Goal: Task Accomplishment & Management: Manage account settings

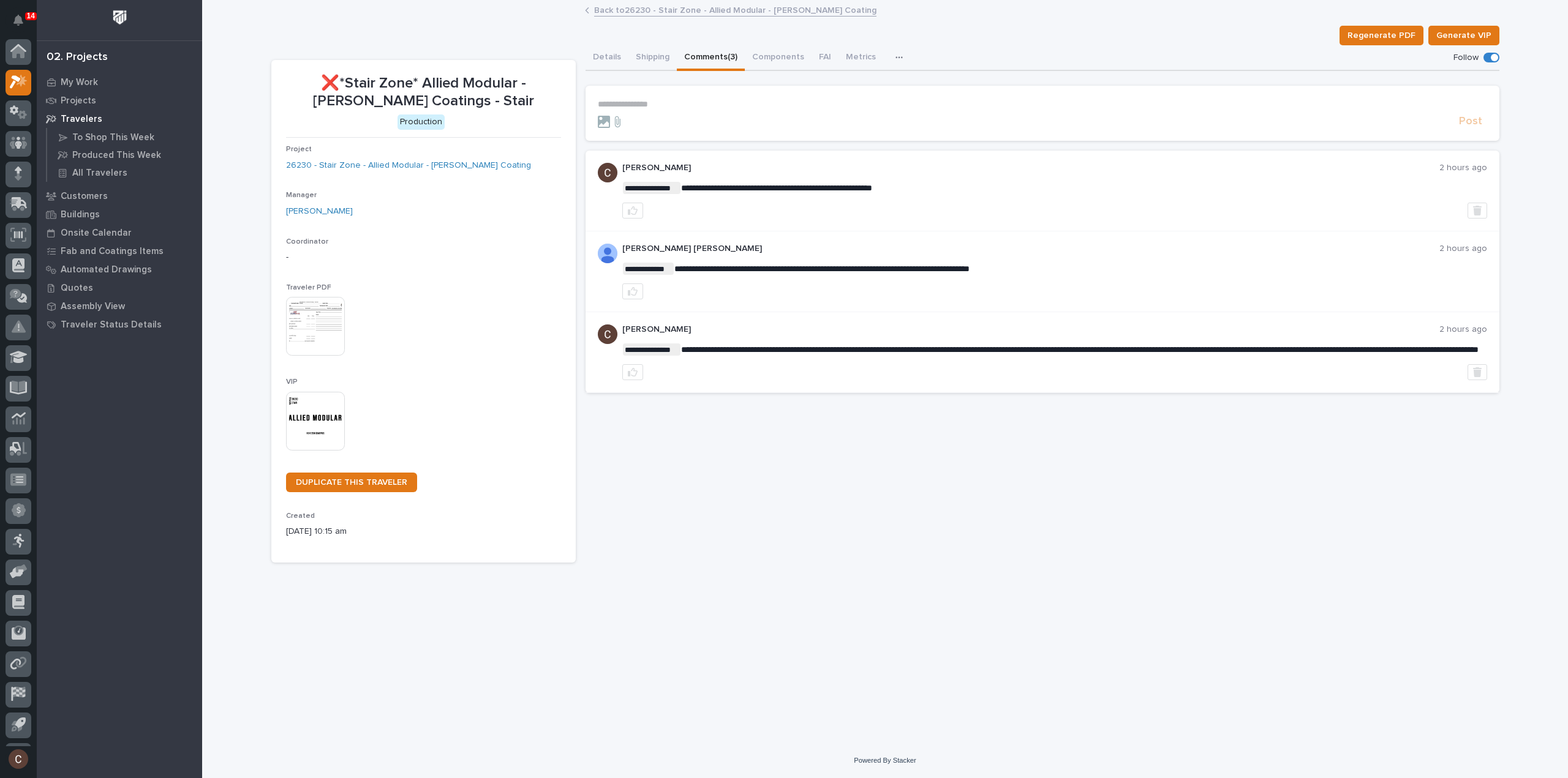
scroll to position [27, 0]
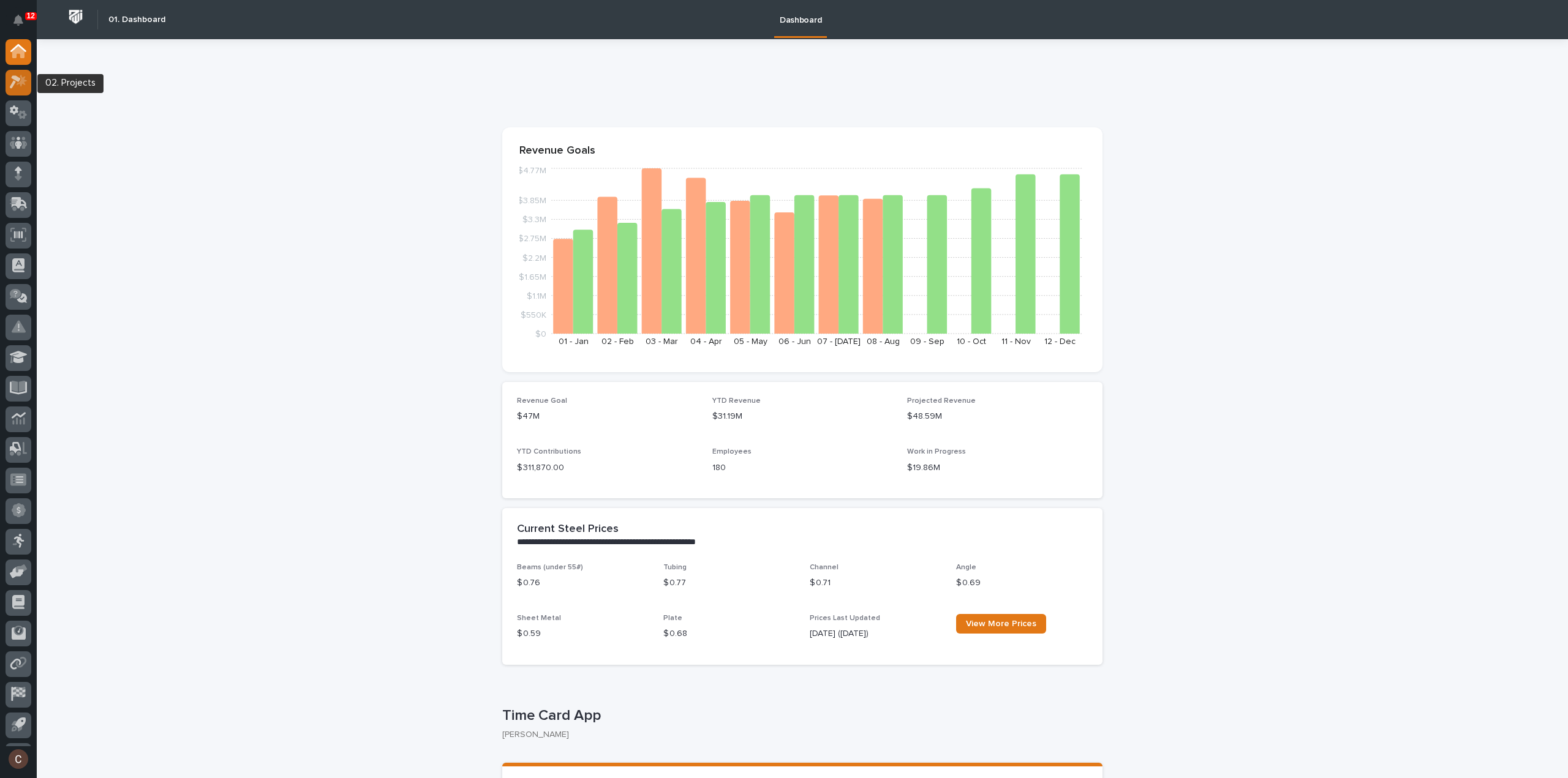
click at [19, 86] on icon at bounding box center [19, 81] width 18 height 14
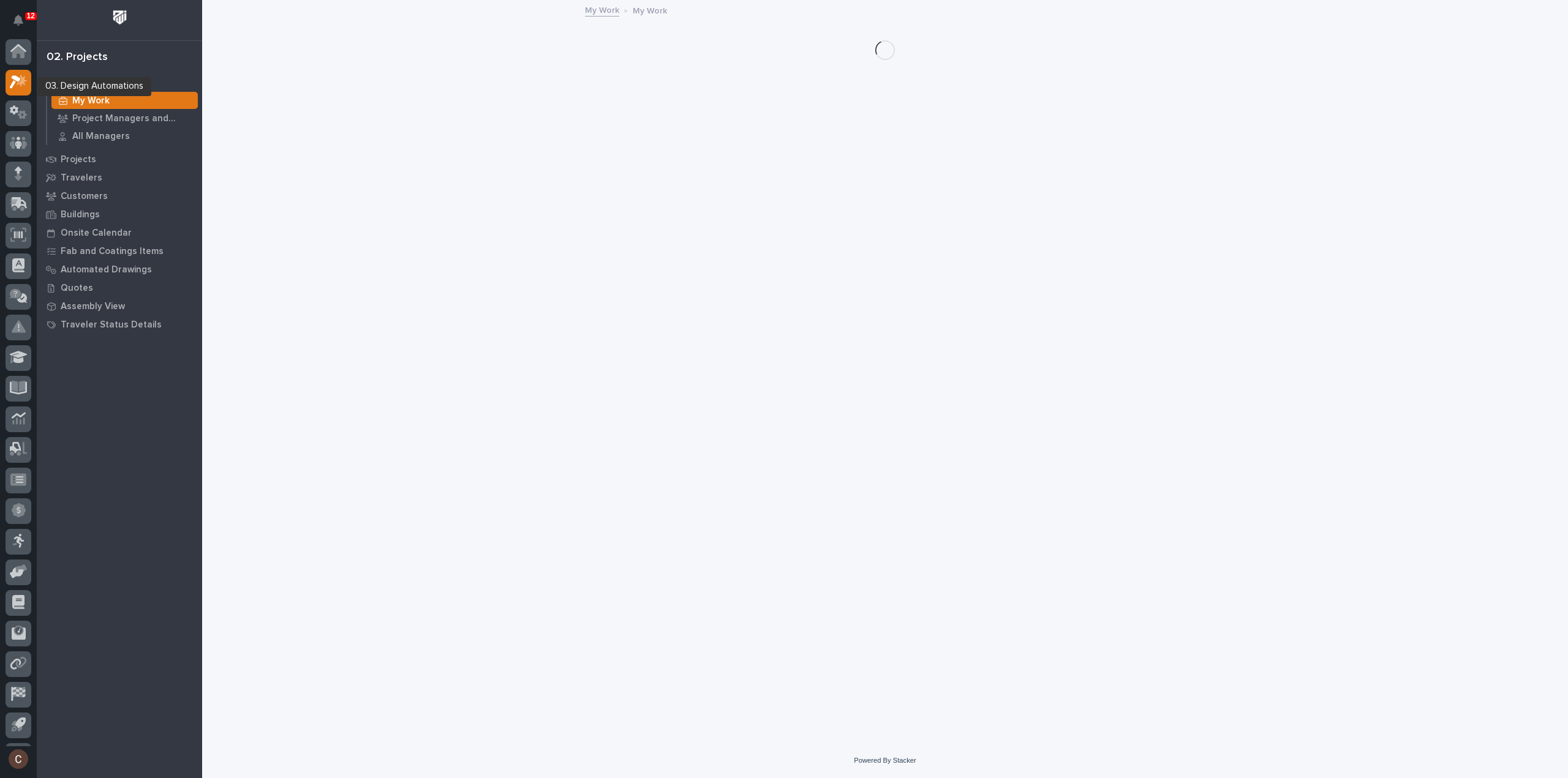
scroll to position [27, 0]
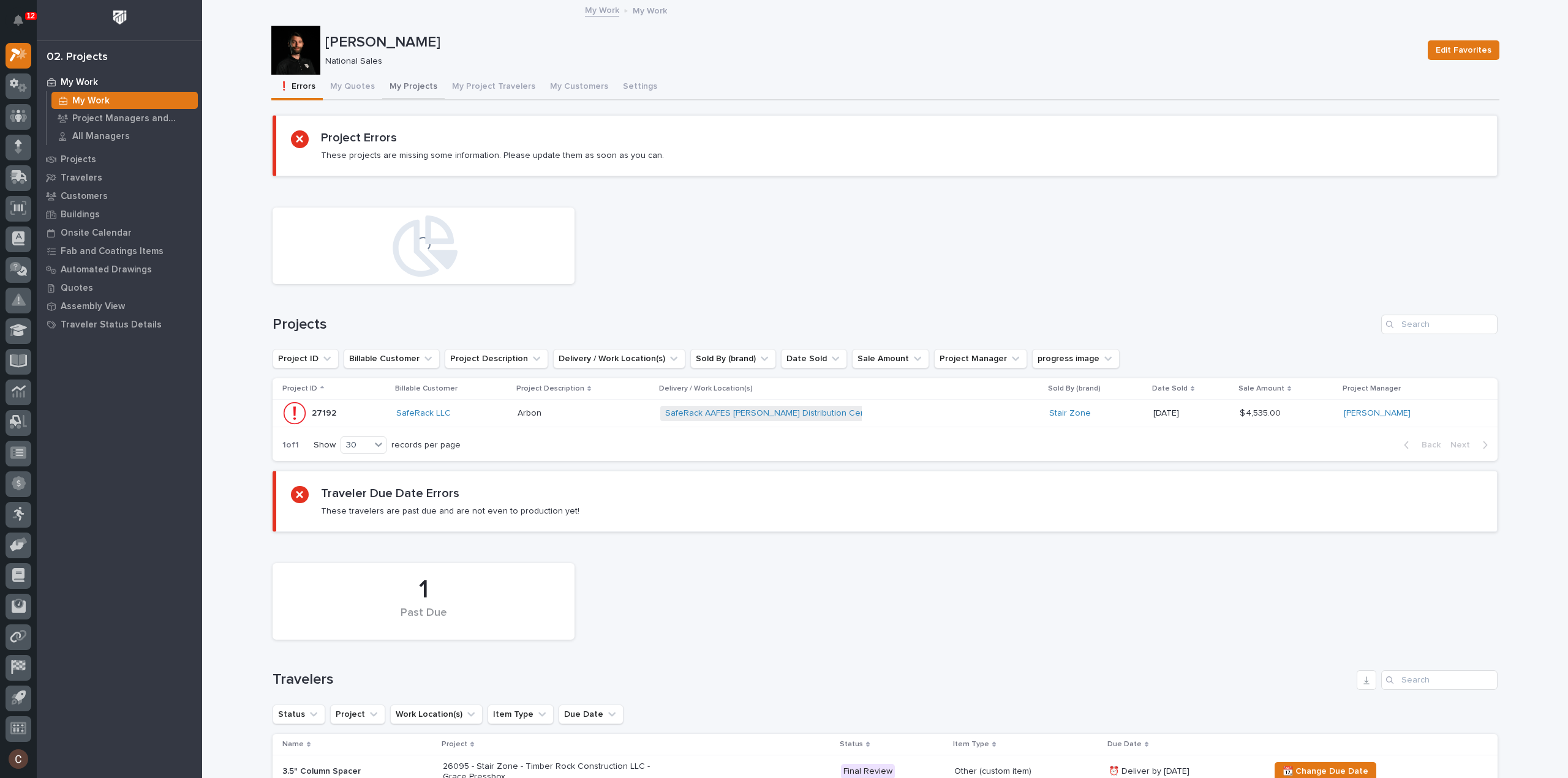
click at [408, 92] on button "My Projects" at bounding box center [413, 87] width 63 height 25
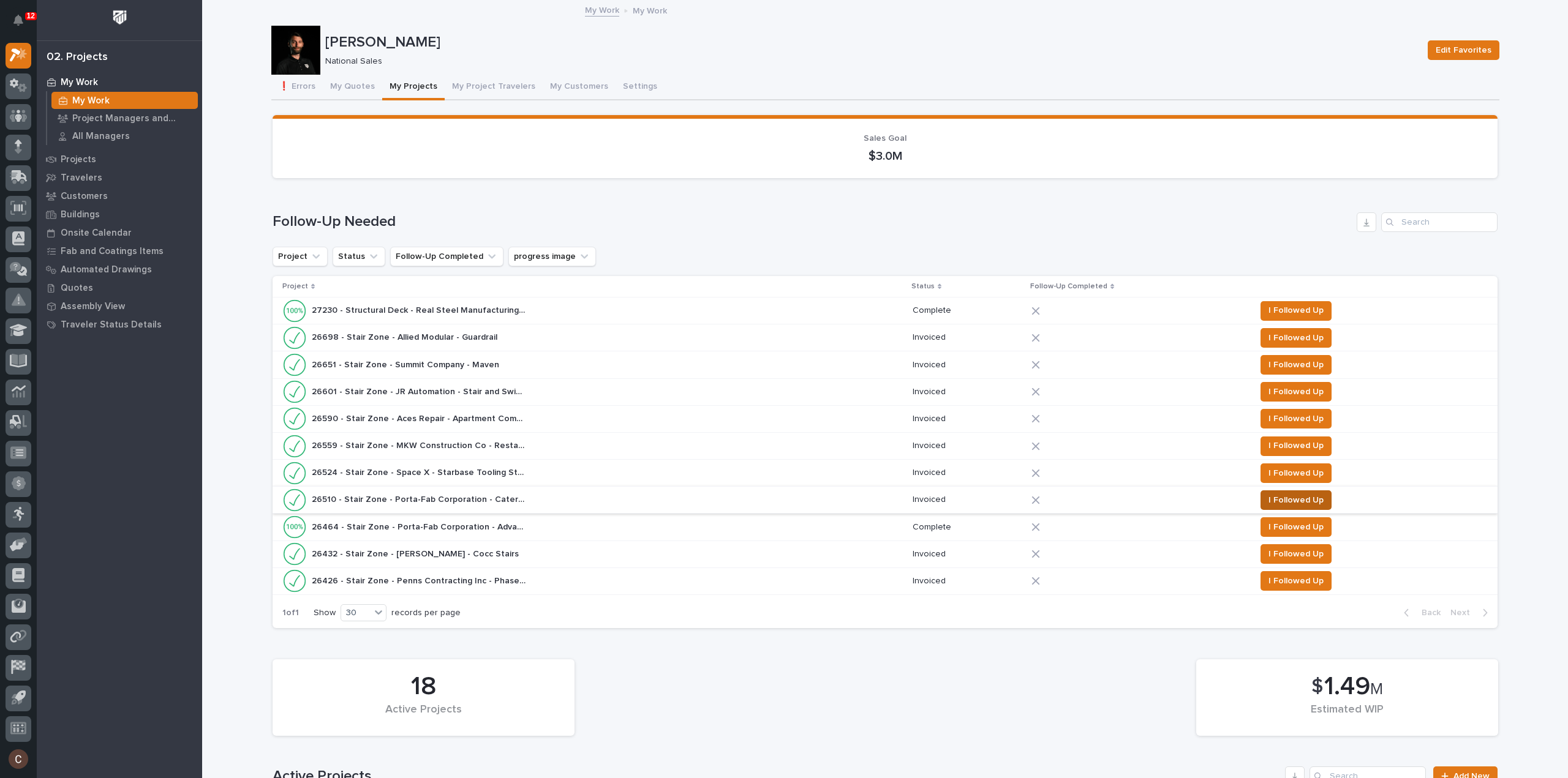
click at [1291, 498] on span "I Followed Up" at bounding box center [1296, 500] width 55 height 14
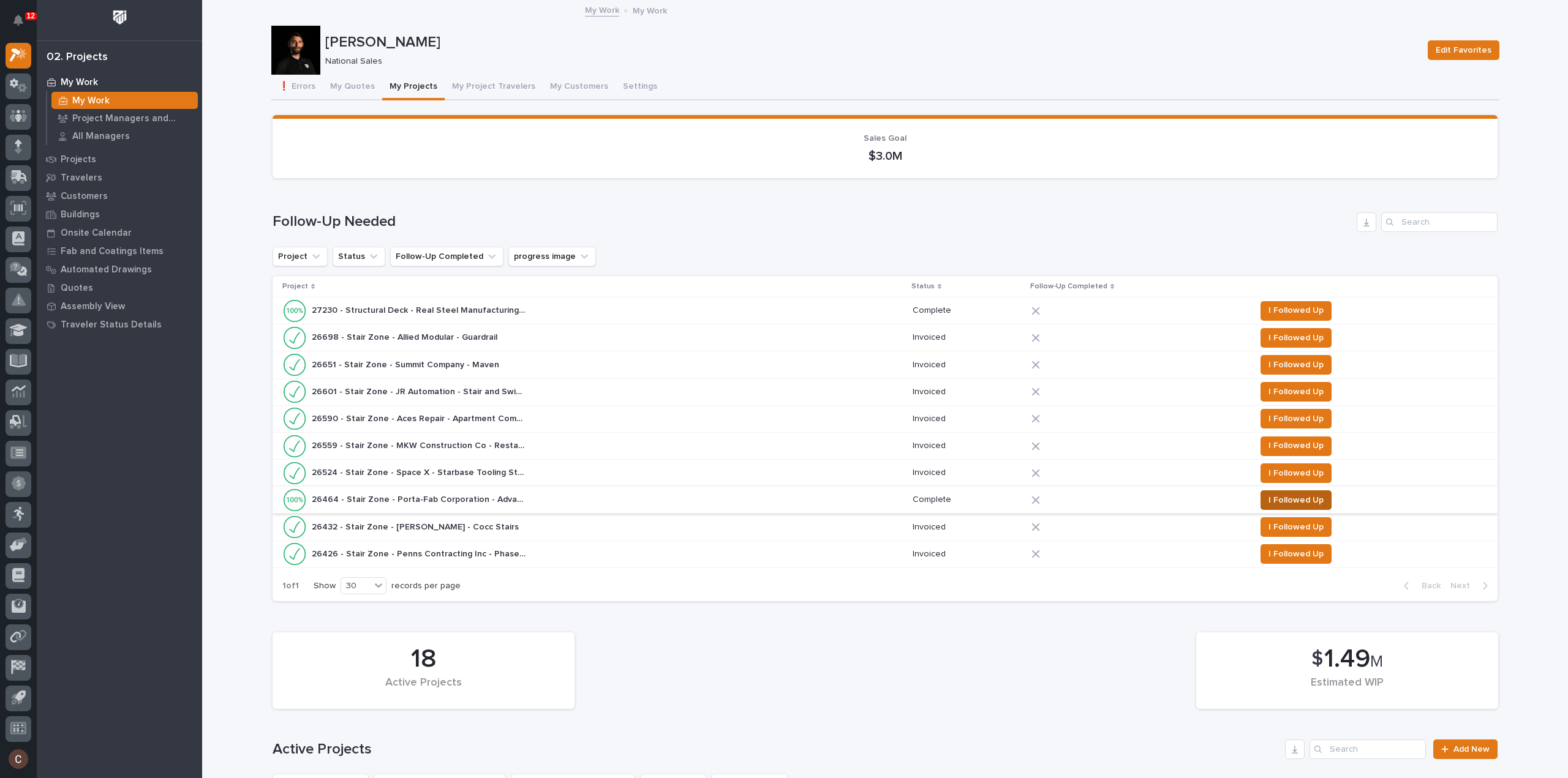
click at [1284, 498] on span "I Followed Up" at bounding box center [1296, 500] width 55 height 14
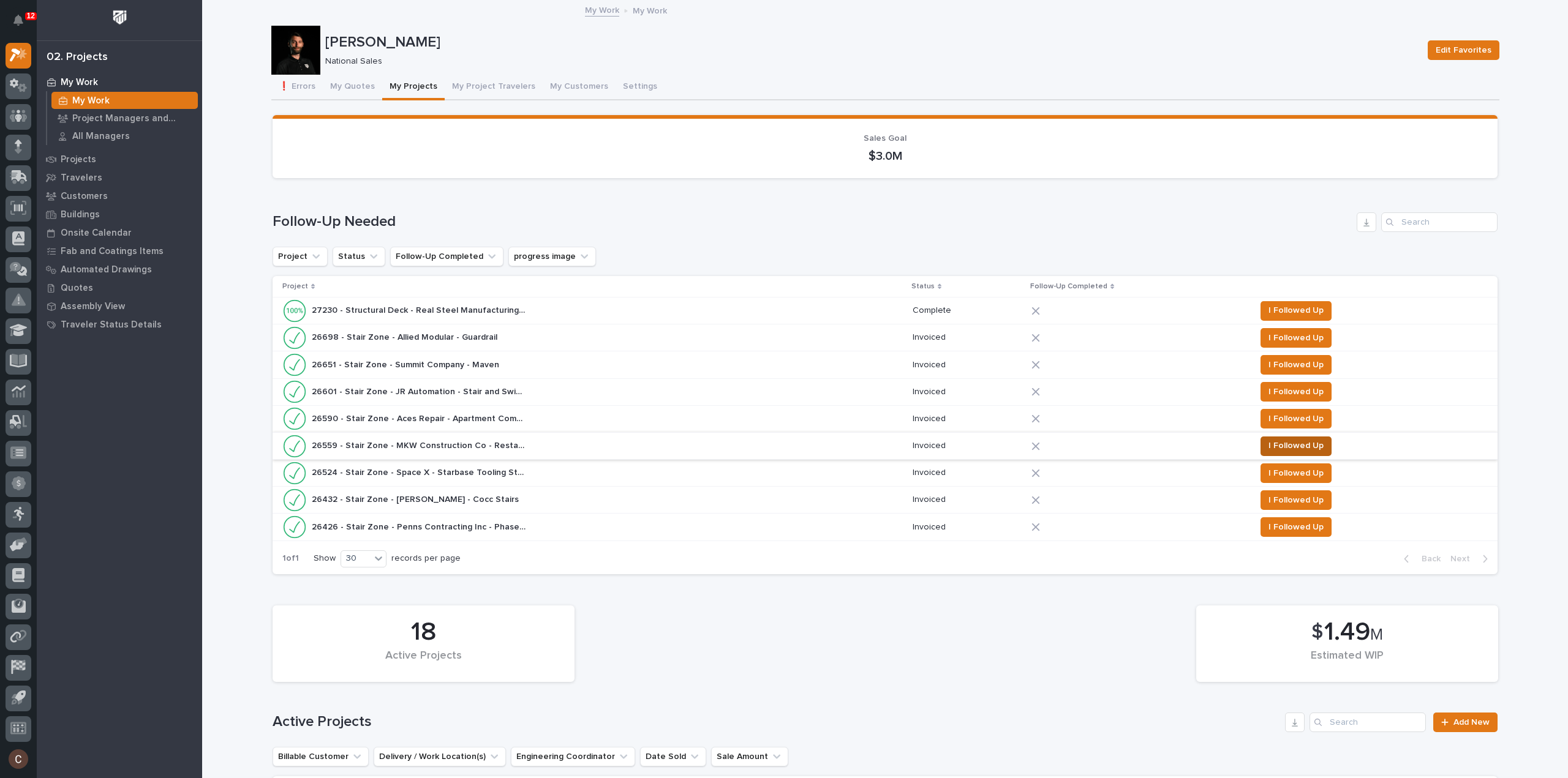
click at [1292, 443] on span "I Followed Up" at bounding box center [1296, 445] width 55 height 14
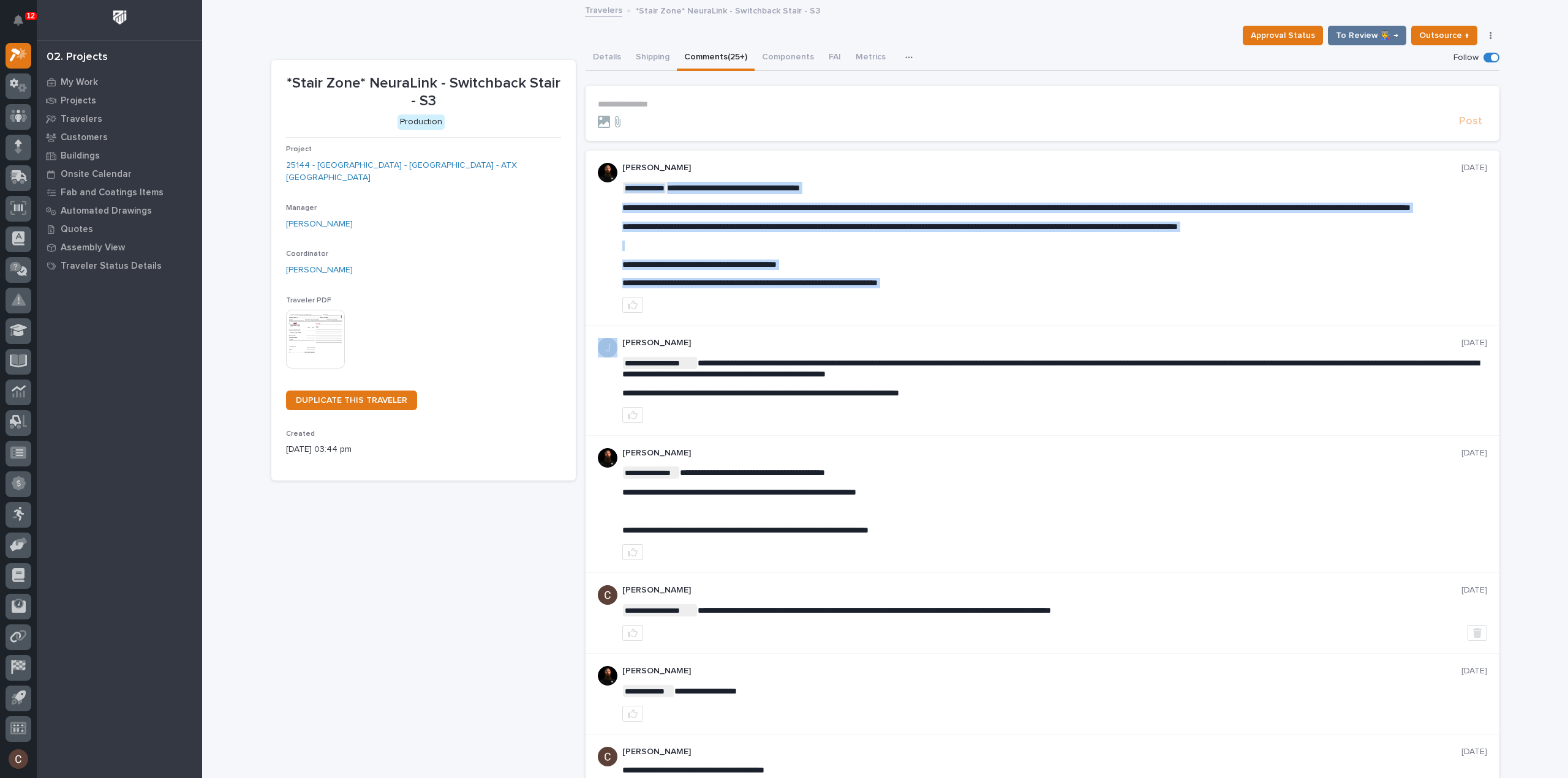
click at [877, 288] on span "**********" at bounding box center [749, 283] width 255 height 8
copy div "**********"
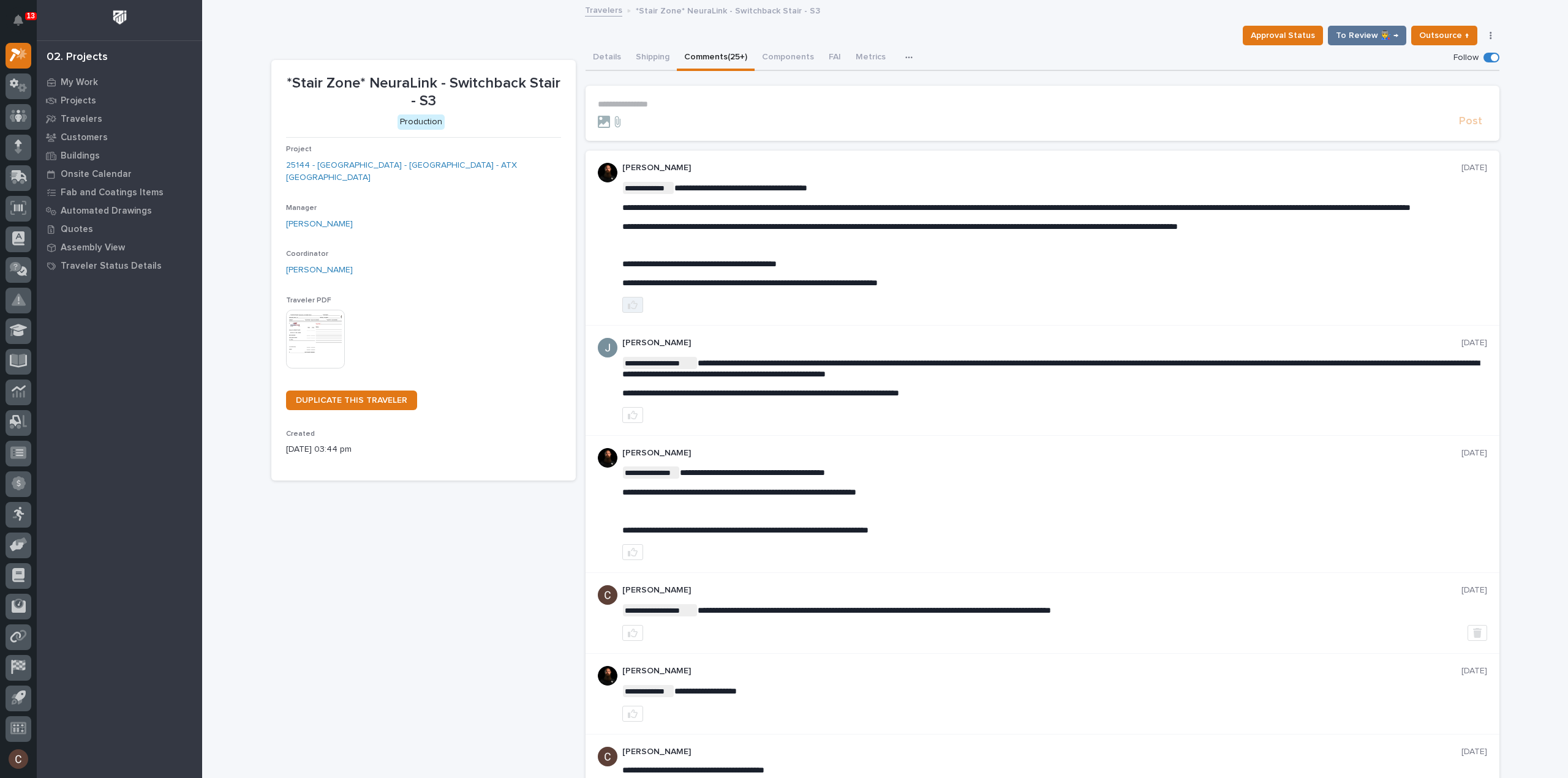
click at [628, 310] on icon "button" at bounding box center [633, 305] width 10 height 10
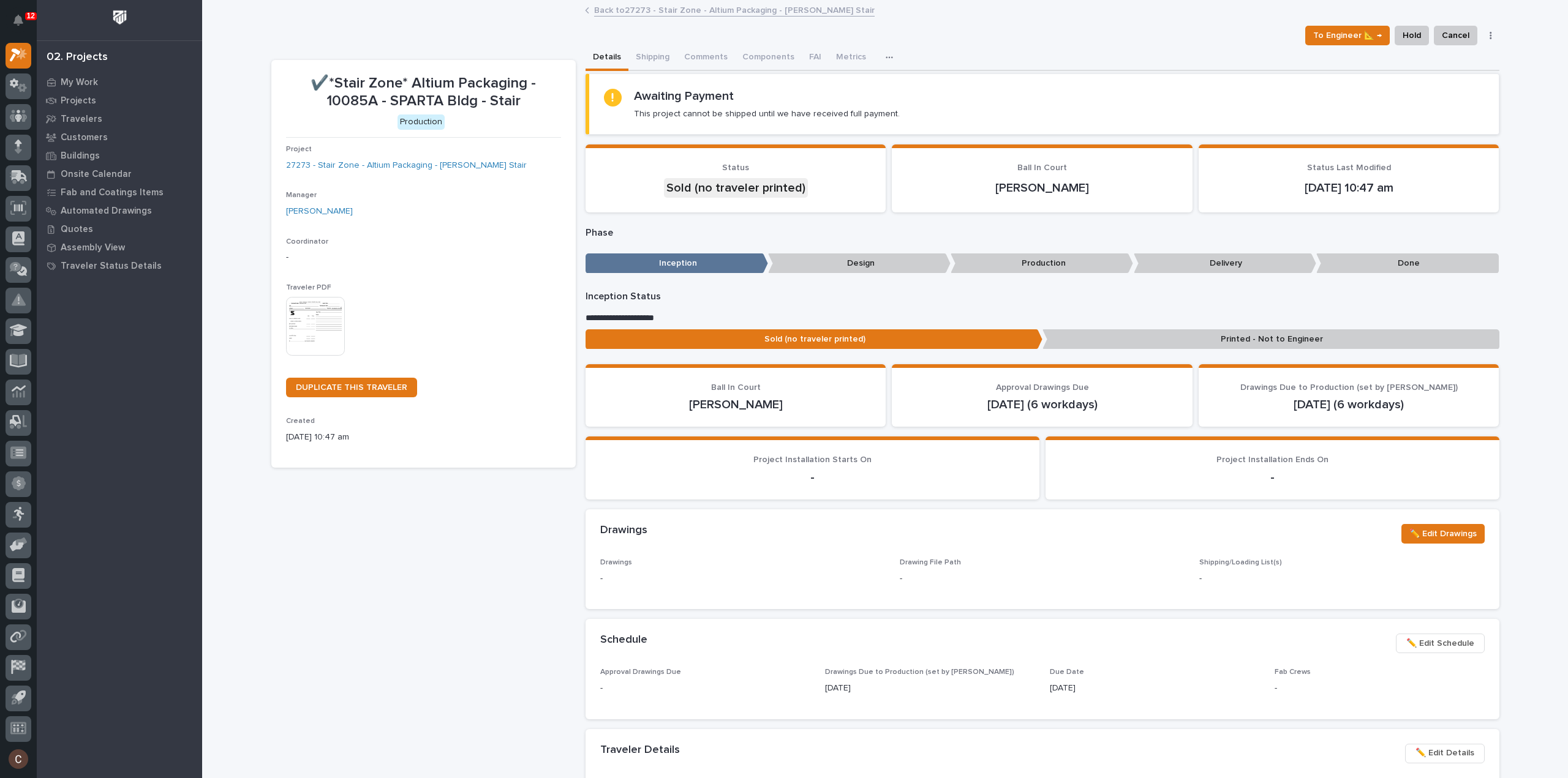
click at [599, 59] on button "Details" at bounding box center [607, 58] width 43 height 25
click at [389, 160] on link "27273 - Stair Zone - Altium Packaging - Matt Ducharme Stair" at bounding box center [406, 165] width 241 height 13
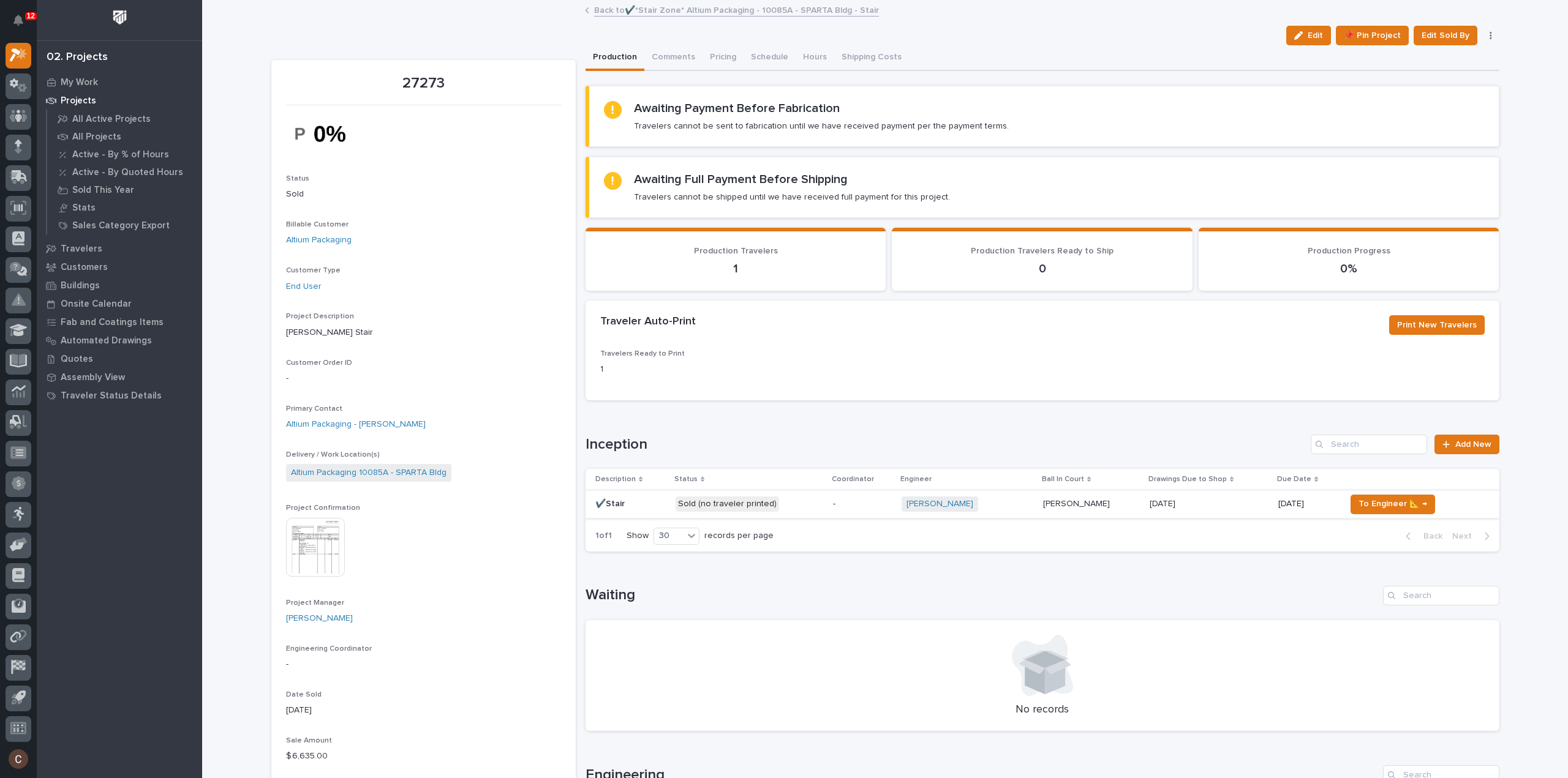
scroll to position [184, 0]
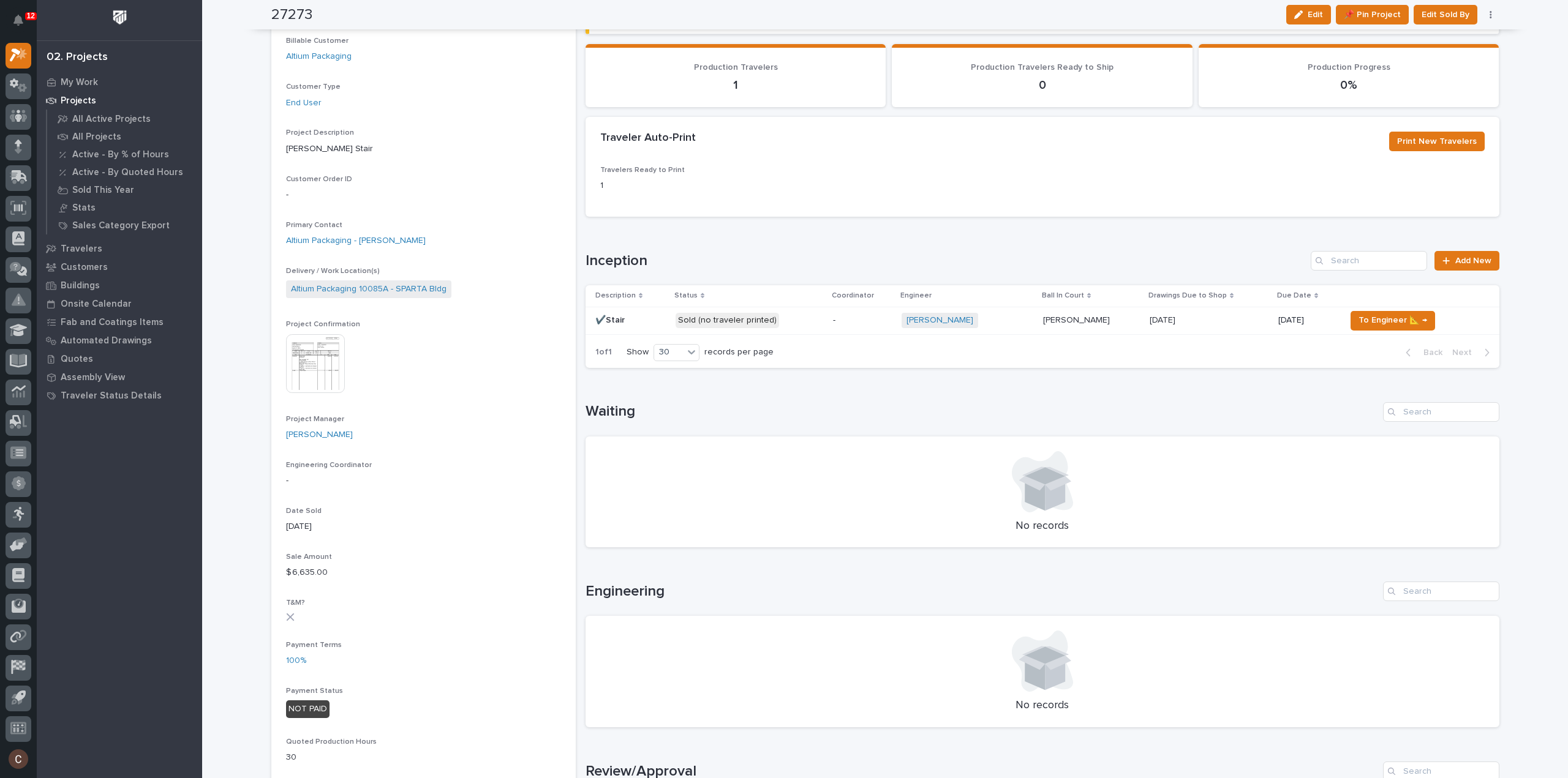
click at [836, 326] on td "-" at bounding box center [863, 321] width 70 height 27
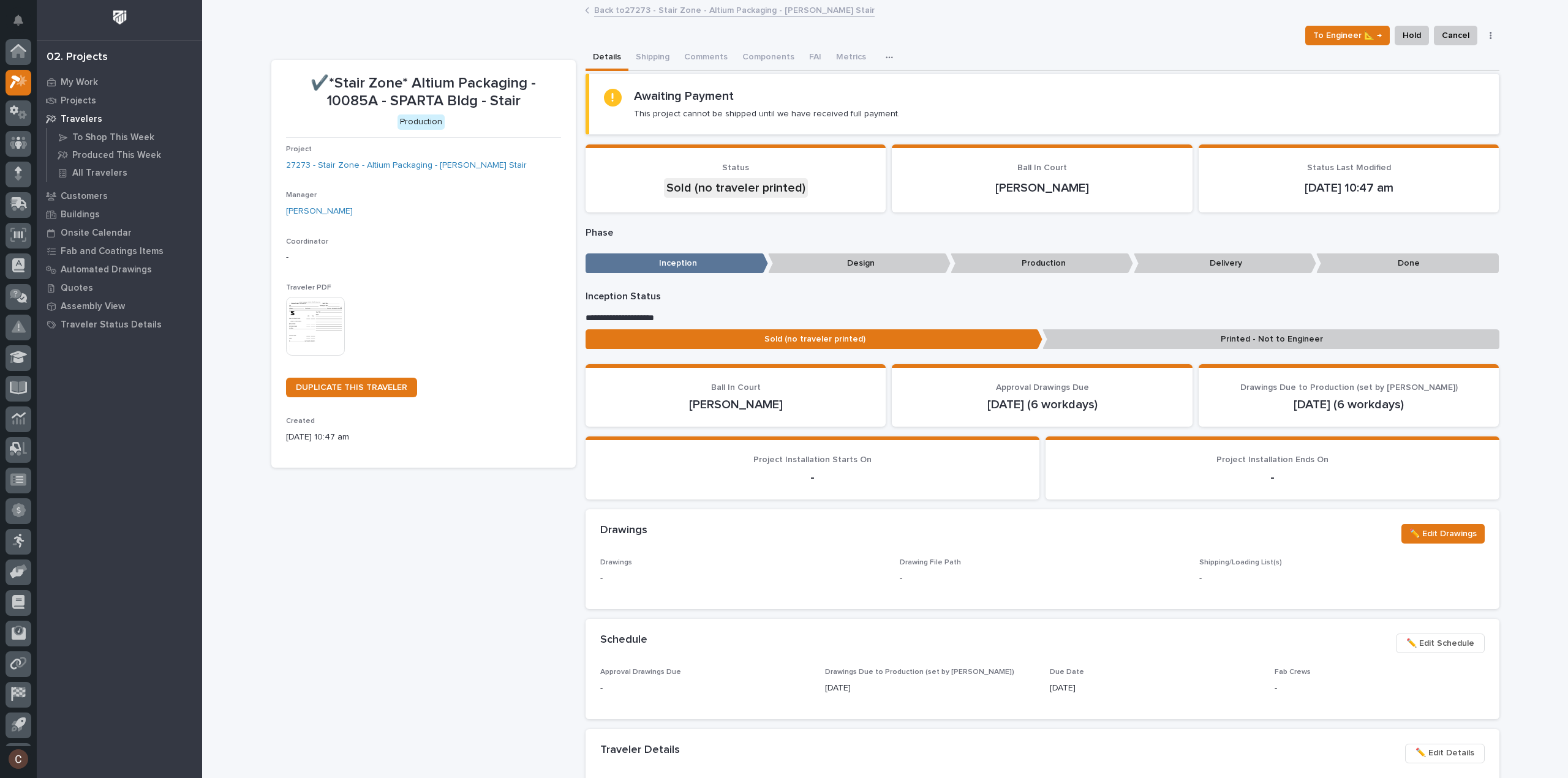
scroll to position [27, 0]
click at [1438, 646] on span "✏️ Edit Schedule" at bounding box center [1440, 643] width 68 height 14
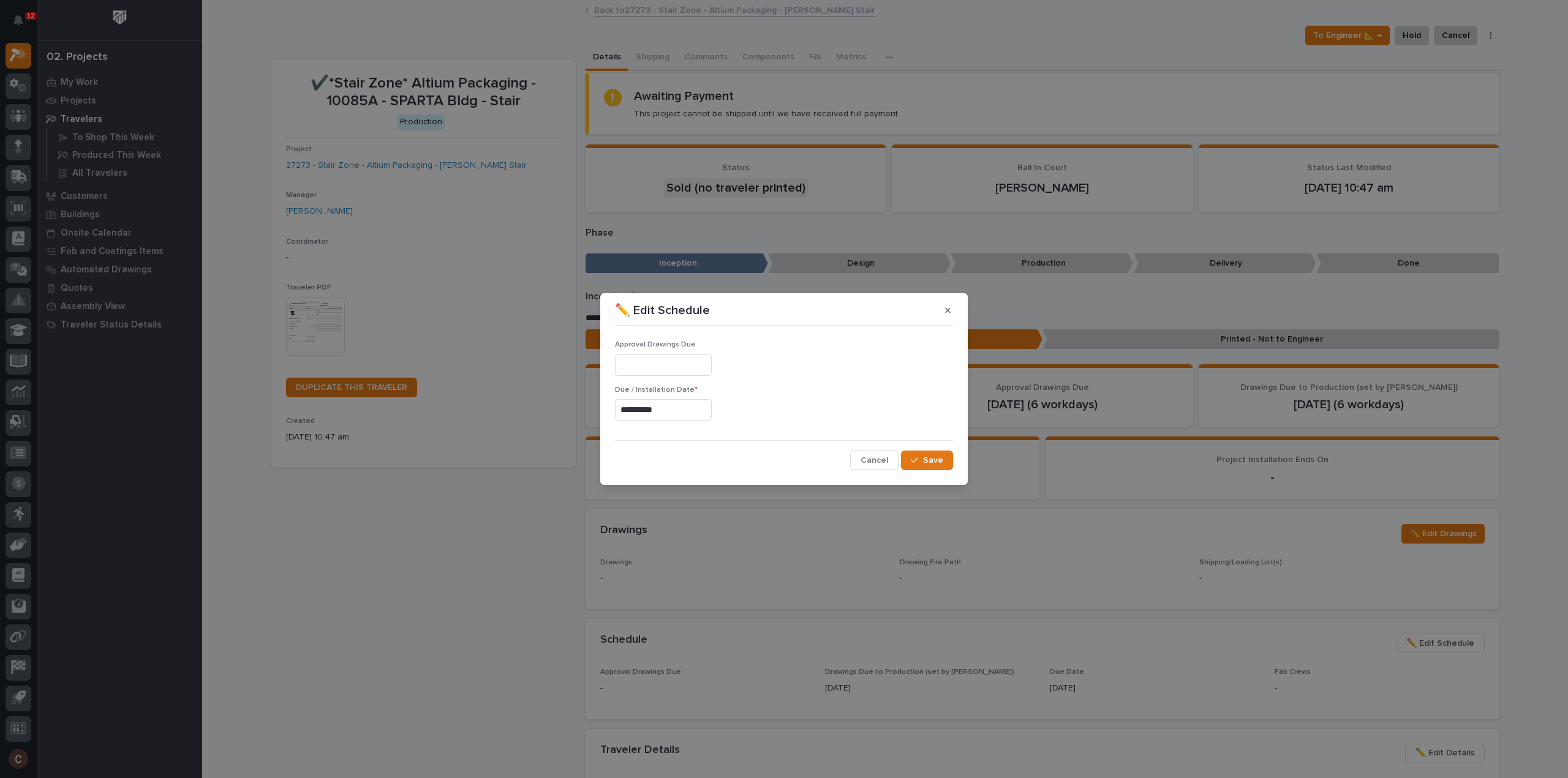
click at [675, 408] on input "**********" at bounding box center [664, 410] width 97 height 21
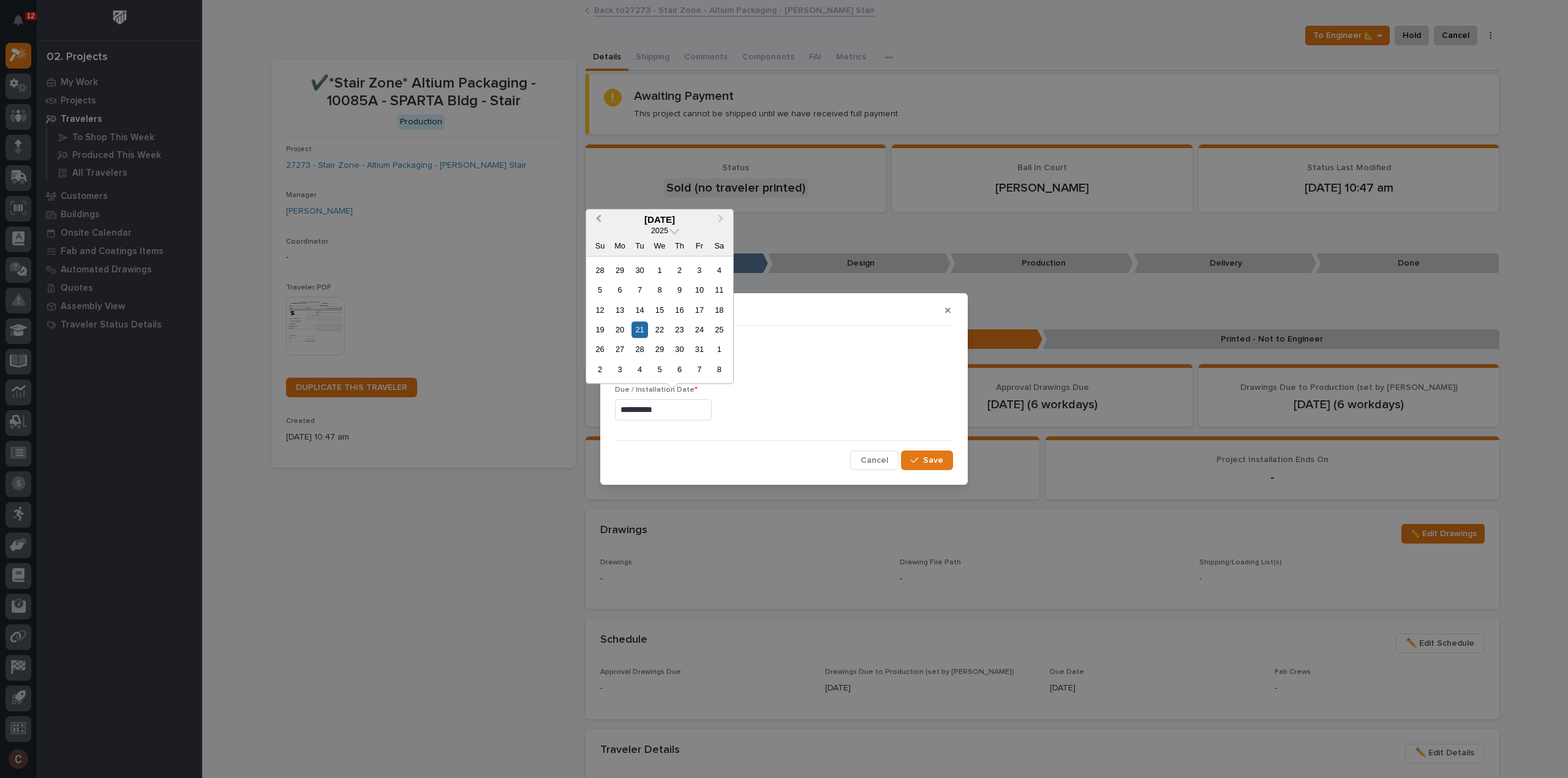
click at [597, 223] on button "Previous Month" at bounding box center [596, 220] width 20 height 20
click at [721, 221] on span "Next Month" at bounding box center [721, 220] width 0 height 16
click at [660, 326] on div "22" at bounding box center [658, 329] width 16 height 16
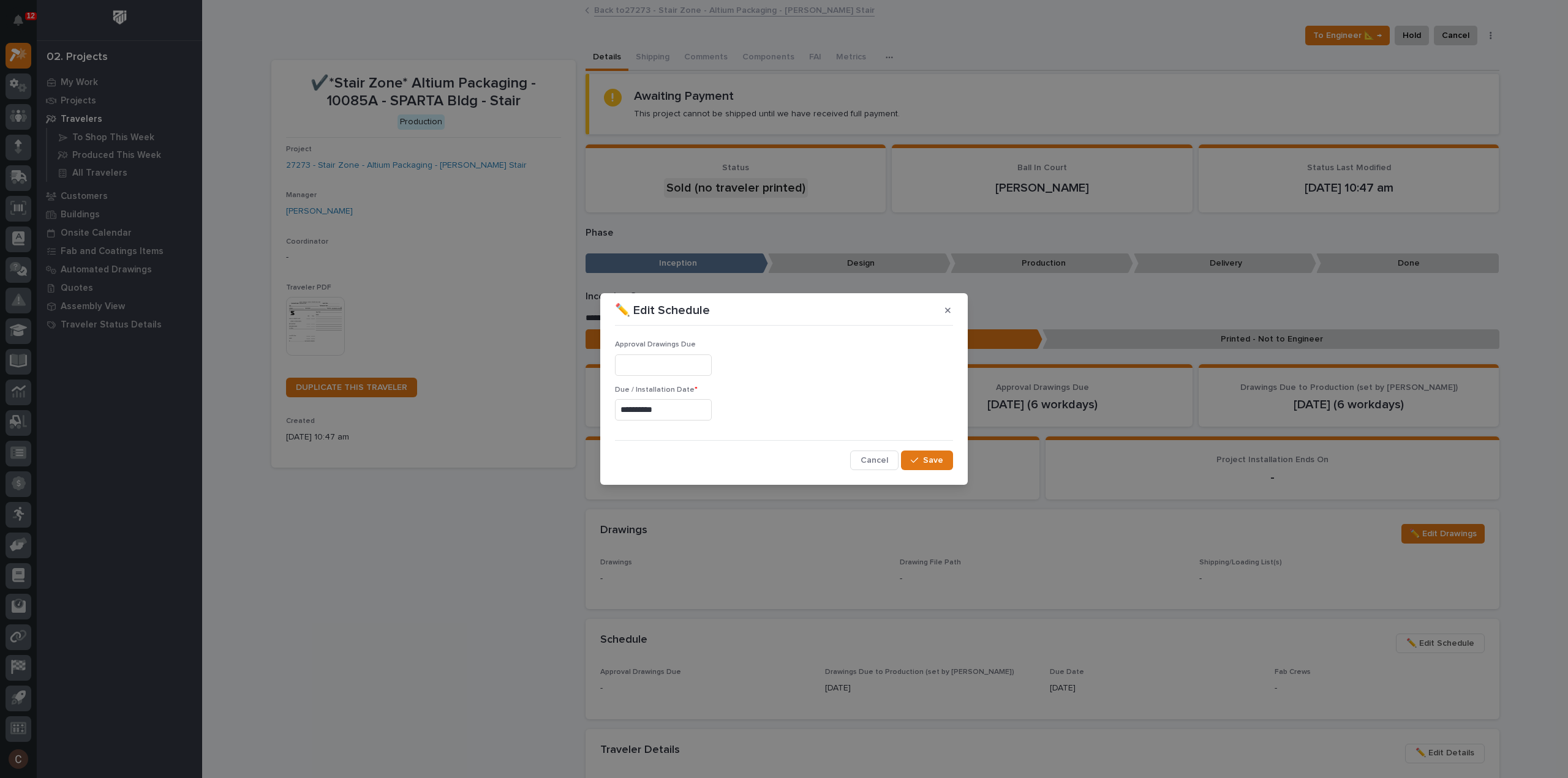
type input "**********"
click at [915, 457] on icon "button" at bounding box center [914, 461] width 8 height 8
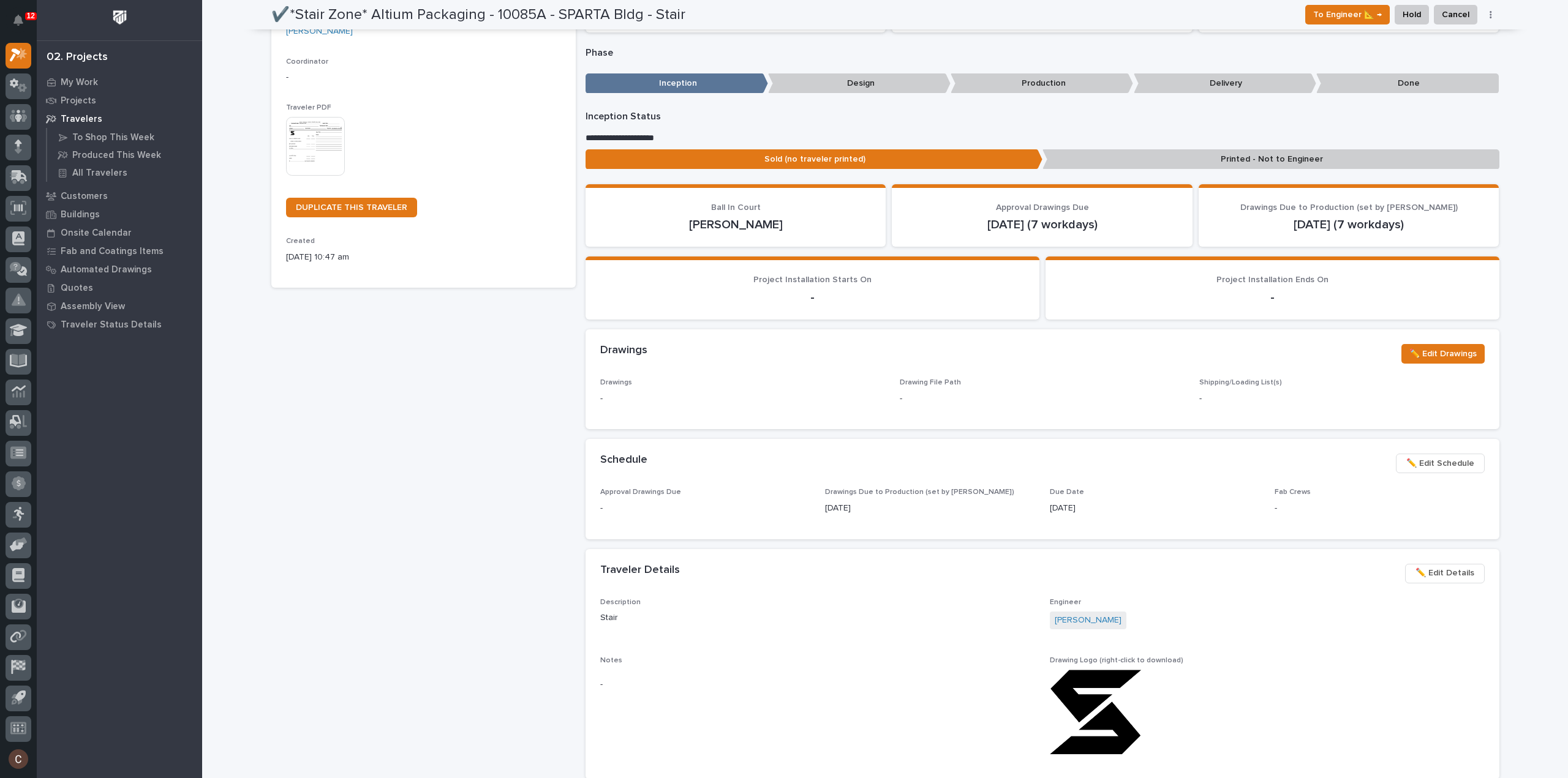
scroll to position [0, 0]
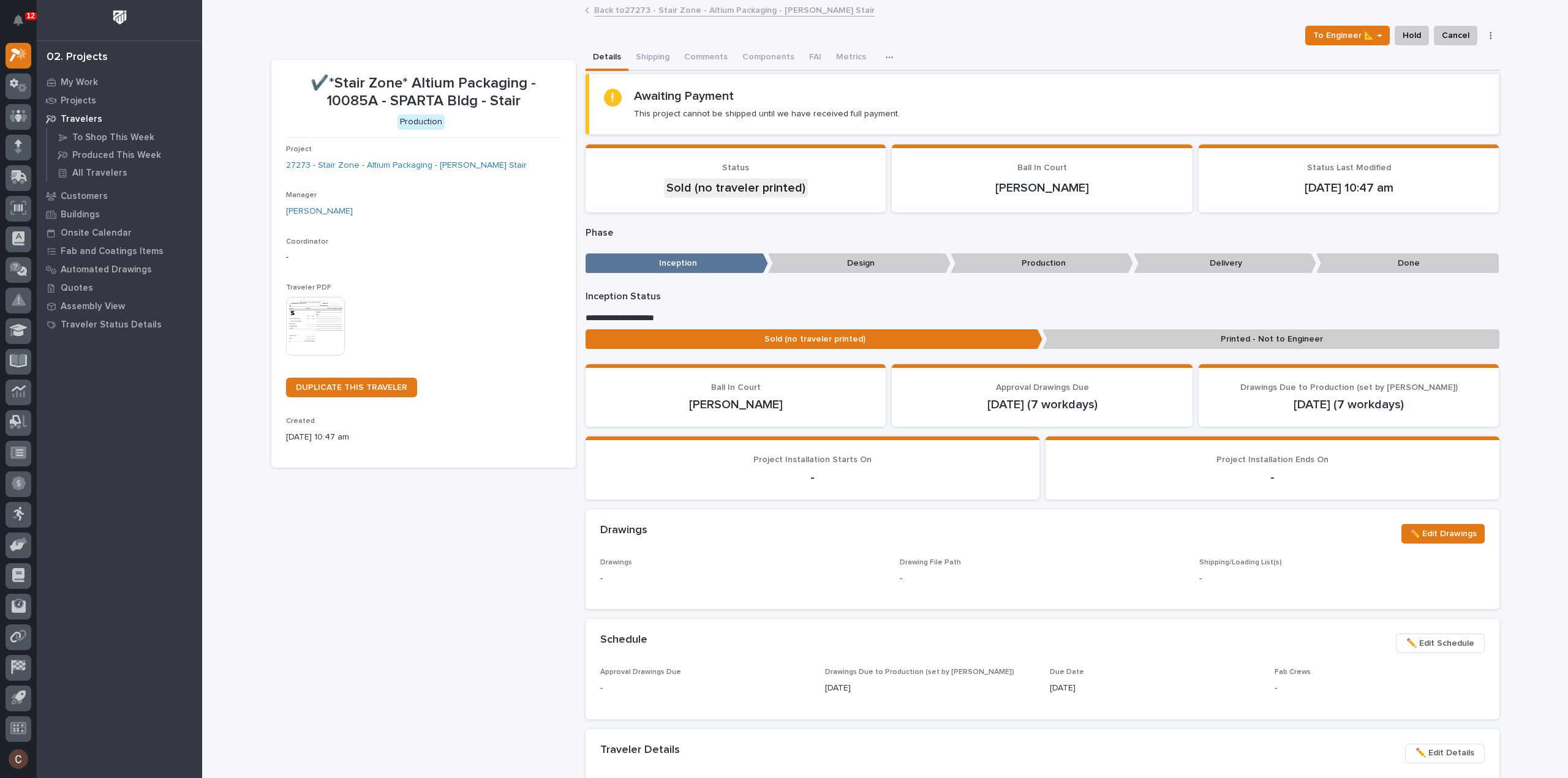
click at [1482, 34] on button "button" at bounding box center [1491, 36] width 17 height 8
click at [1535, 63] on div "Loading... Saving… Loading... Saving… ✔️*Stair Zone* Altium Packaging - 10085A …" at bounding box center [885, 787] width 1366 height 1573
click at [732, 8] on link "Back to 27273 - Stair Zone - Altium Packaging - Matt Ducharme Stair" at bounding box center [734, 9] width 281 height 14
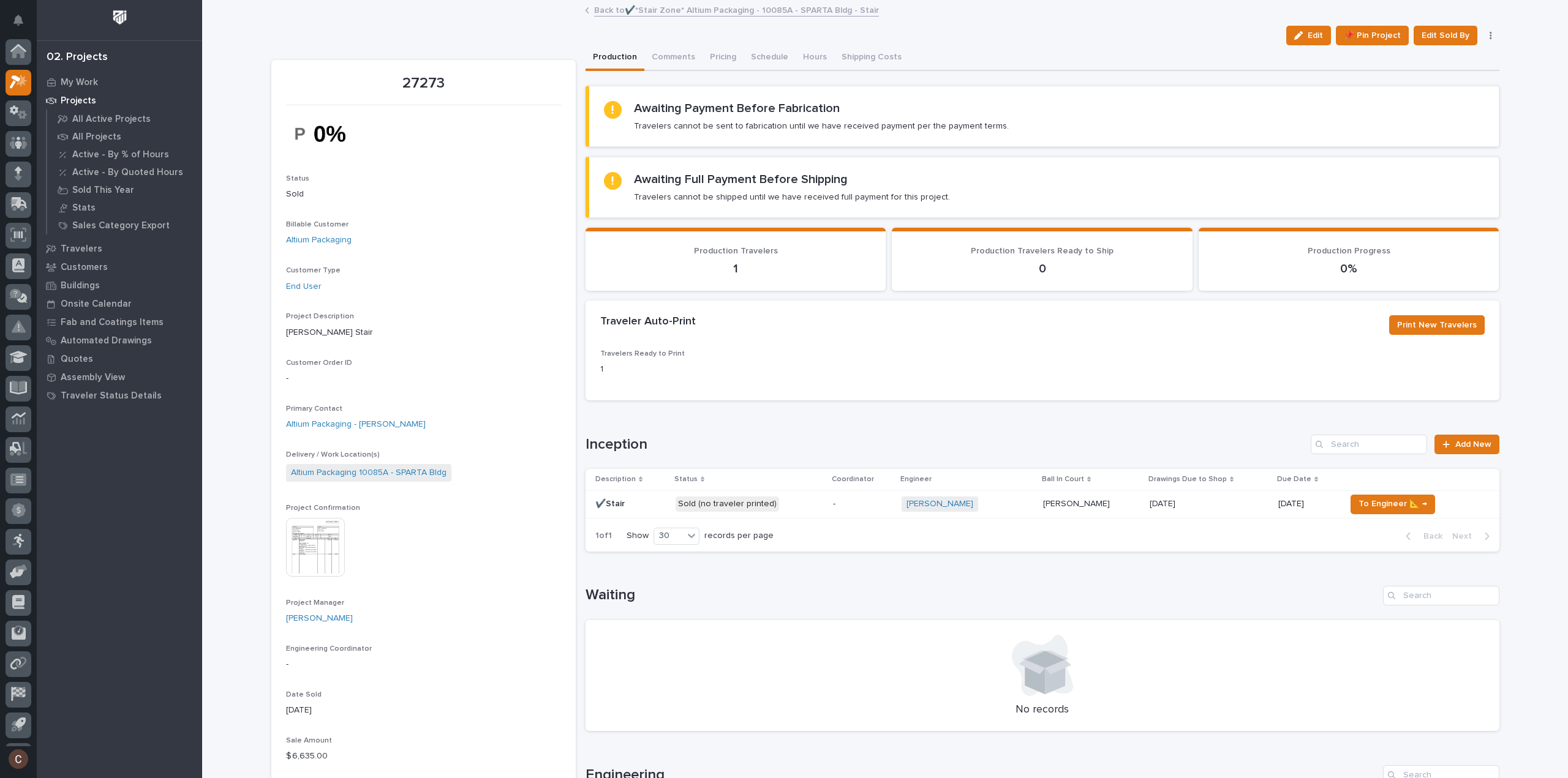
scroll to position [27, 0]
click at [1408, 503] on span "To Engineer 📐 →" at bounding box center [1392, 503] width 69 height 14
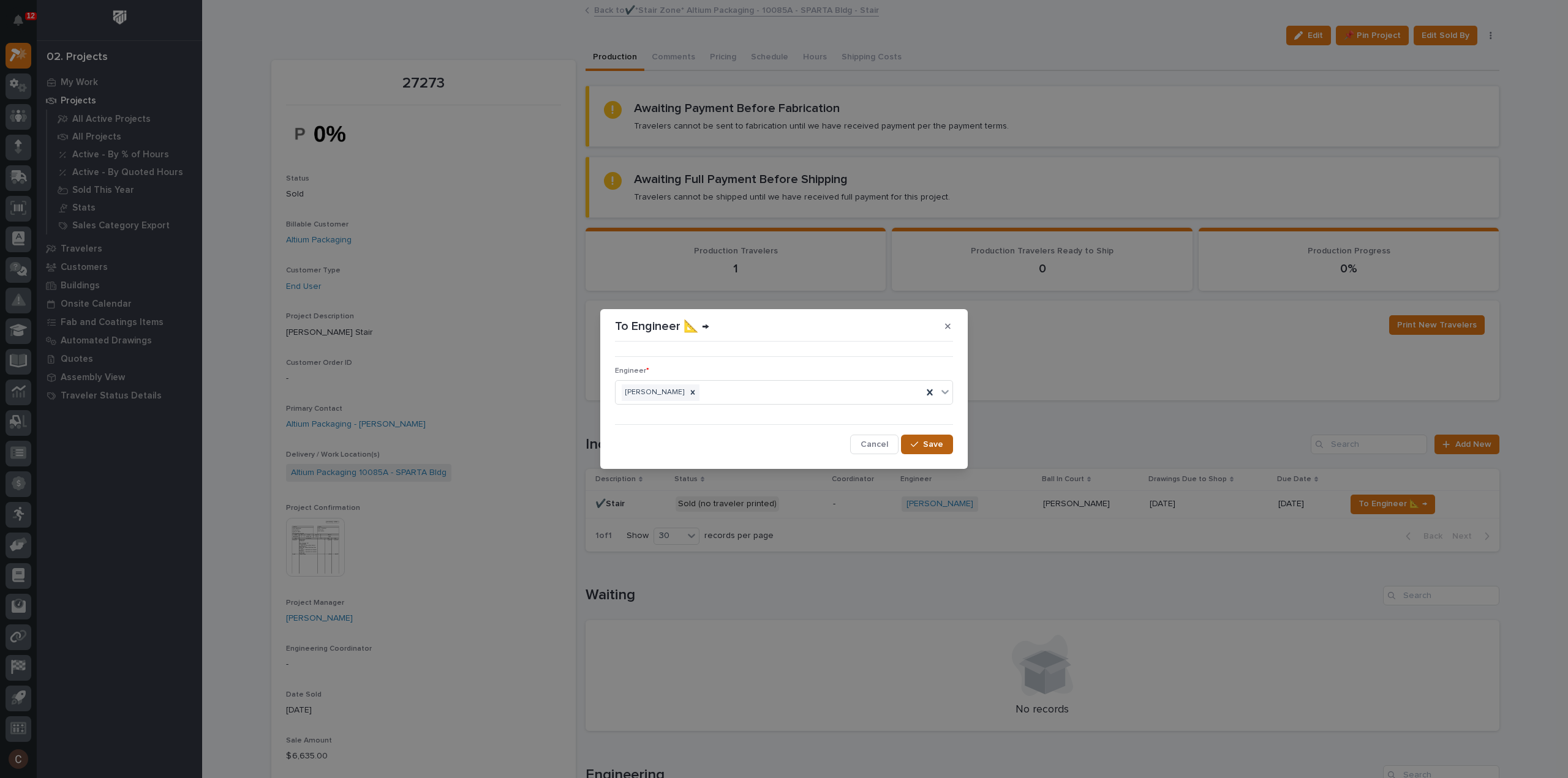
click at [925, 441] on span "Save" at bounding box center [933, 445] width 20 height 11
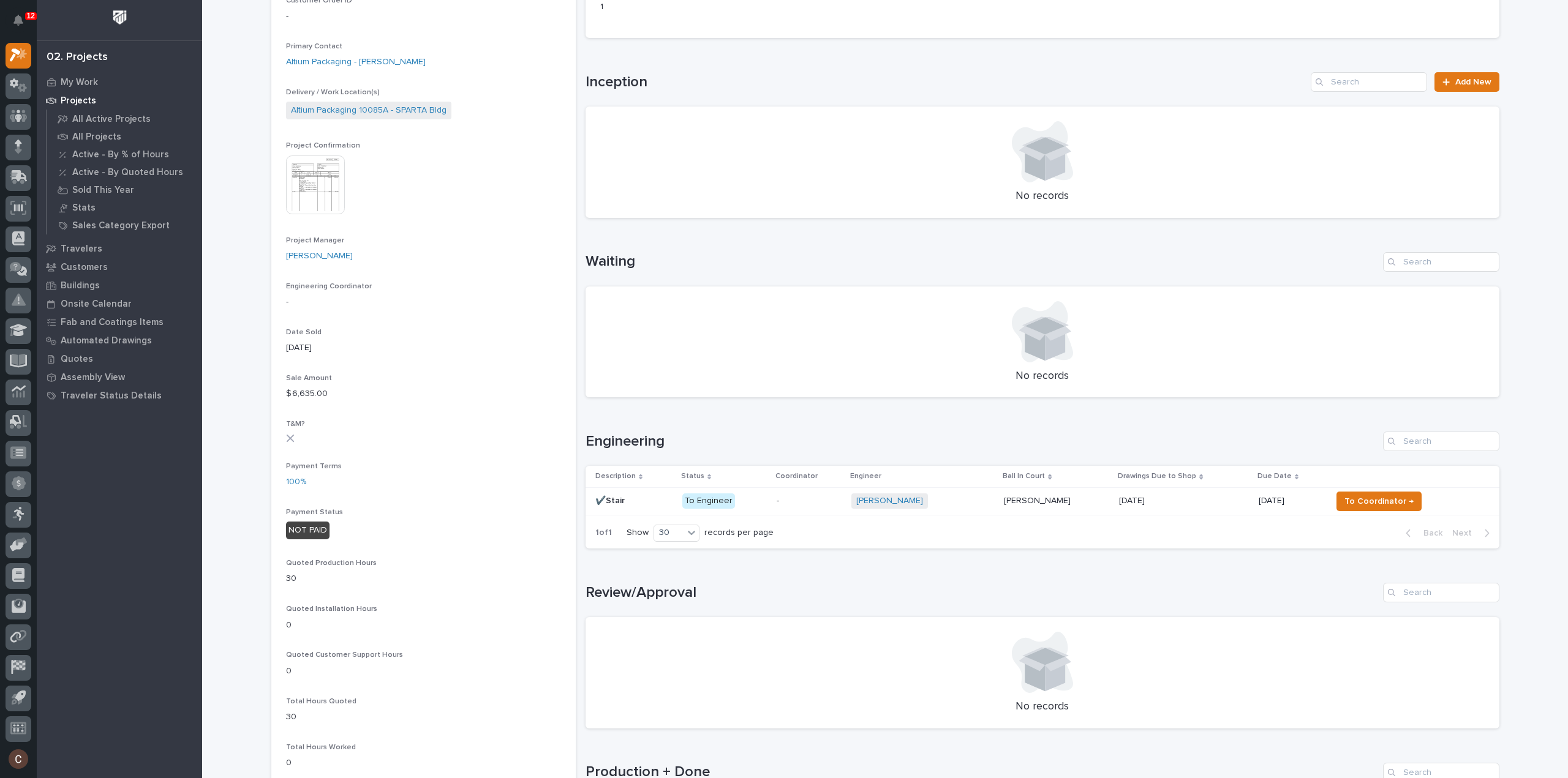
scroll to position [428, 0]
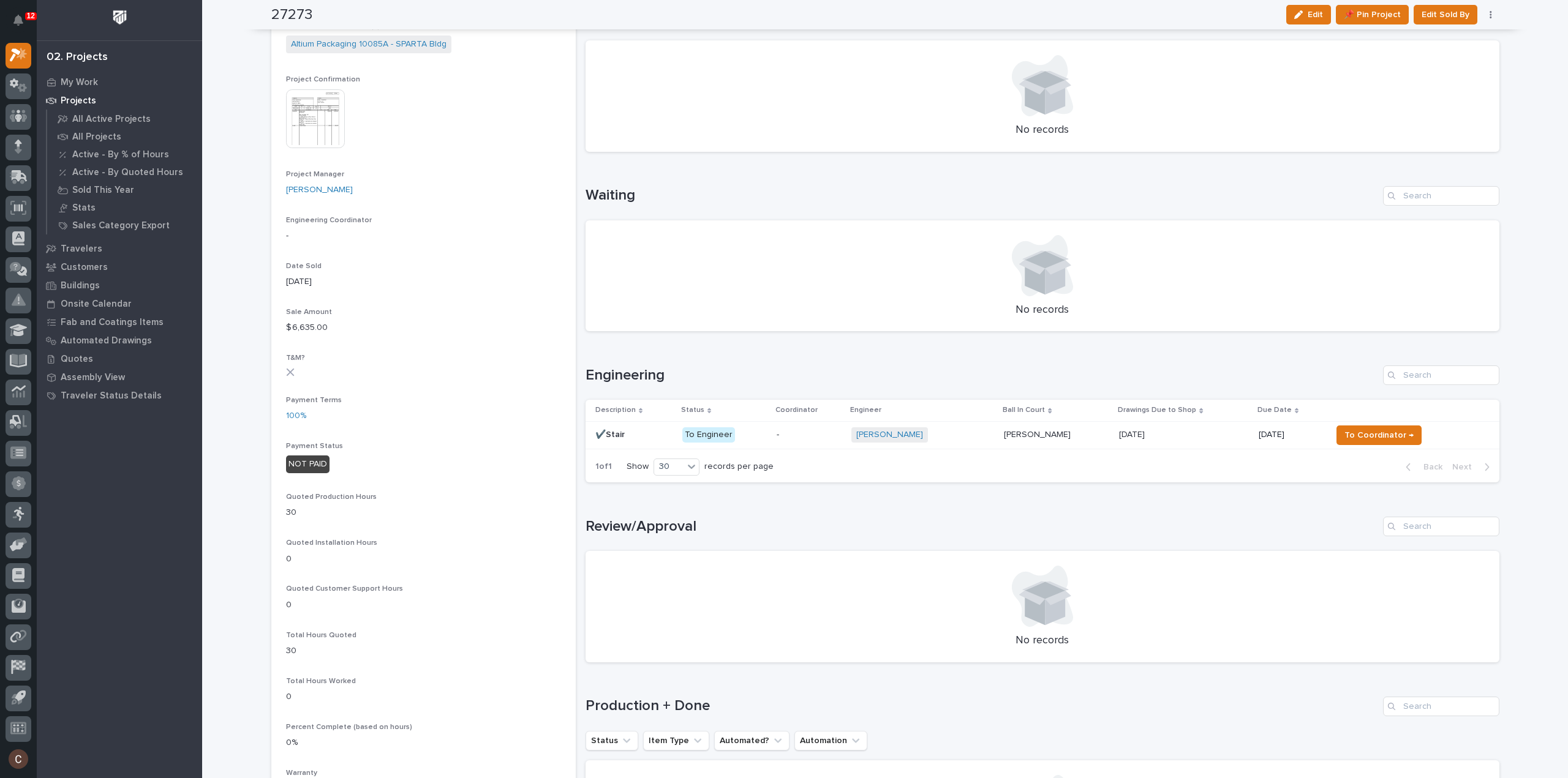
click at [1219, 435] on p at bounding box center [1184, 435] width 130 height 10
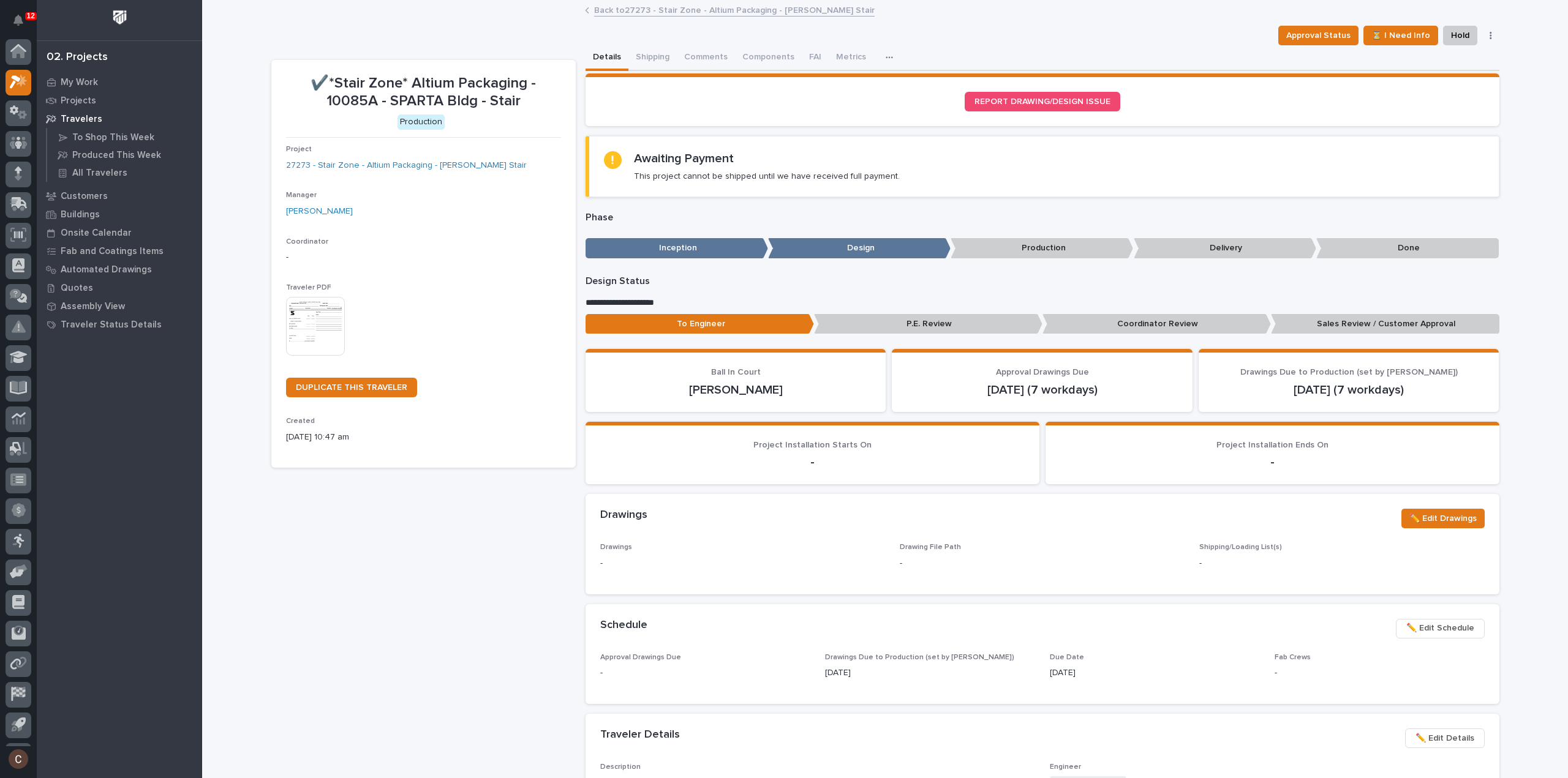
scroll to position [27, 0]
click at [1483, 36] on button "button" at bounding box center [1491, 36] width 17 height 8
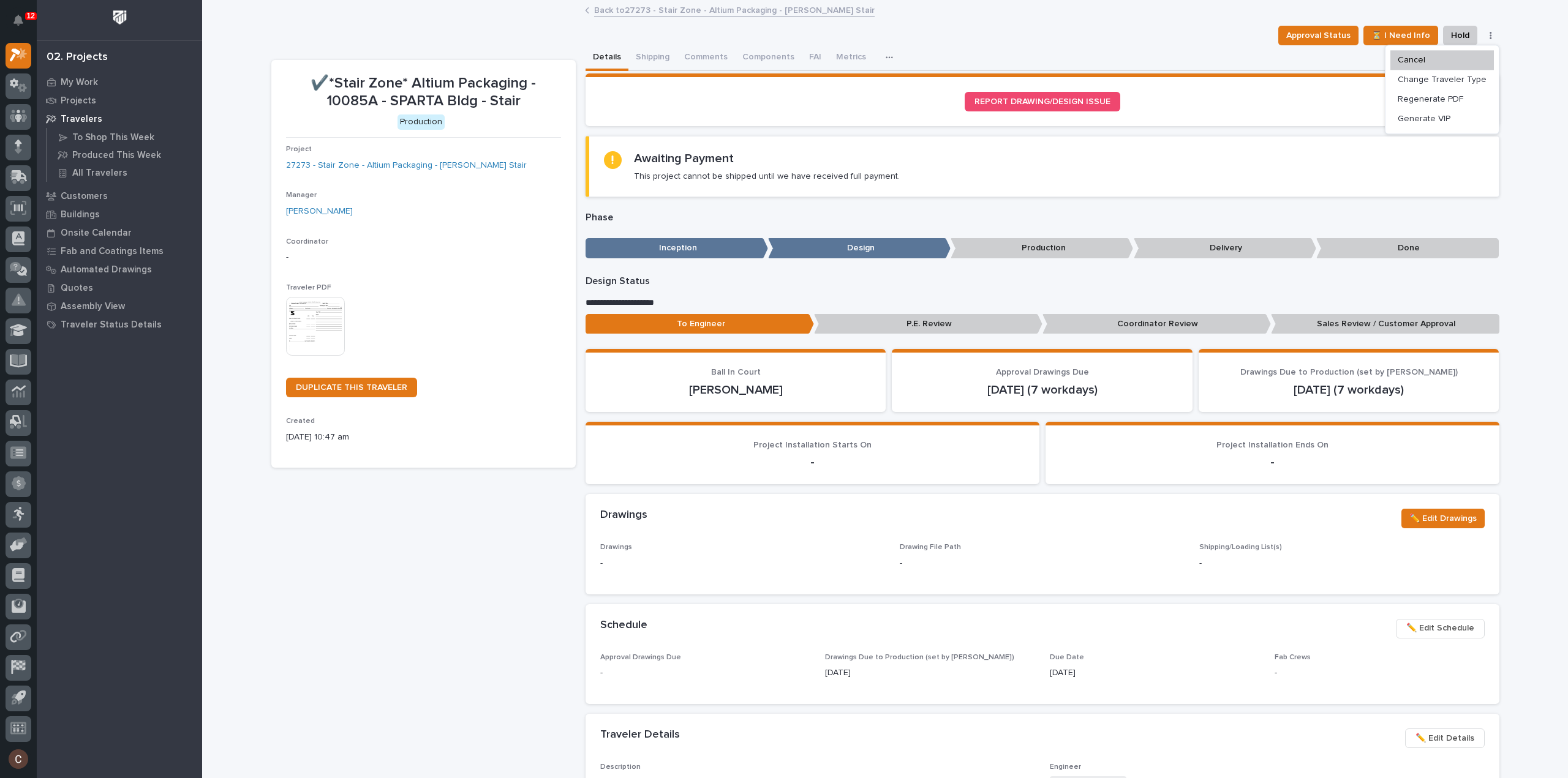
click at [1523, 182] on div "Loading... Saving… Loading... Saving… ✔️*Stair Zone* Altium Packaging - 10085A …" at bounding box center [885, 780] width 1366 height 1558
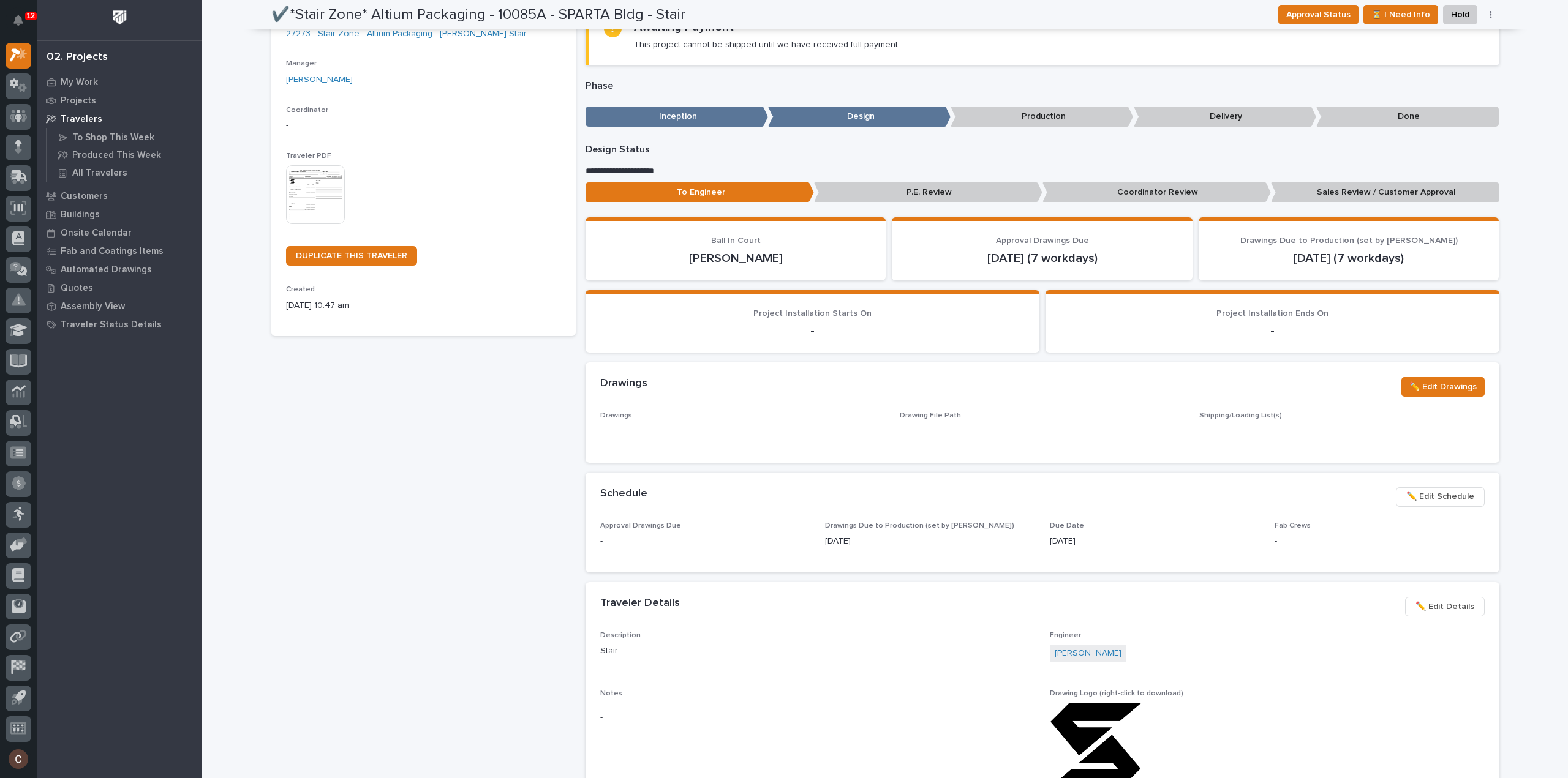
scroll to position [0, 0]
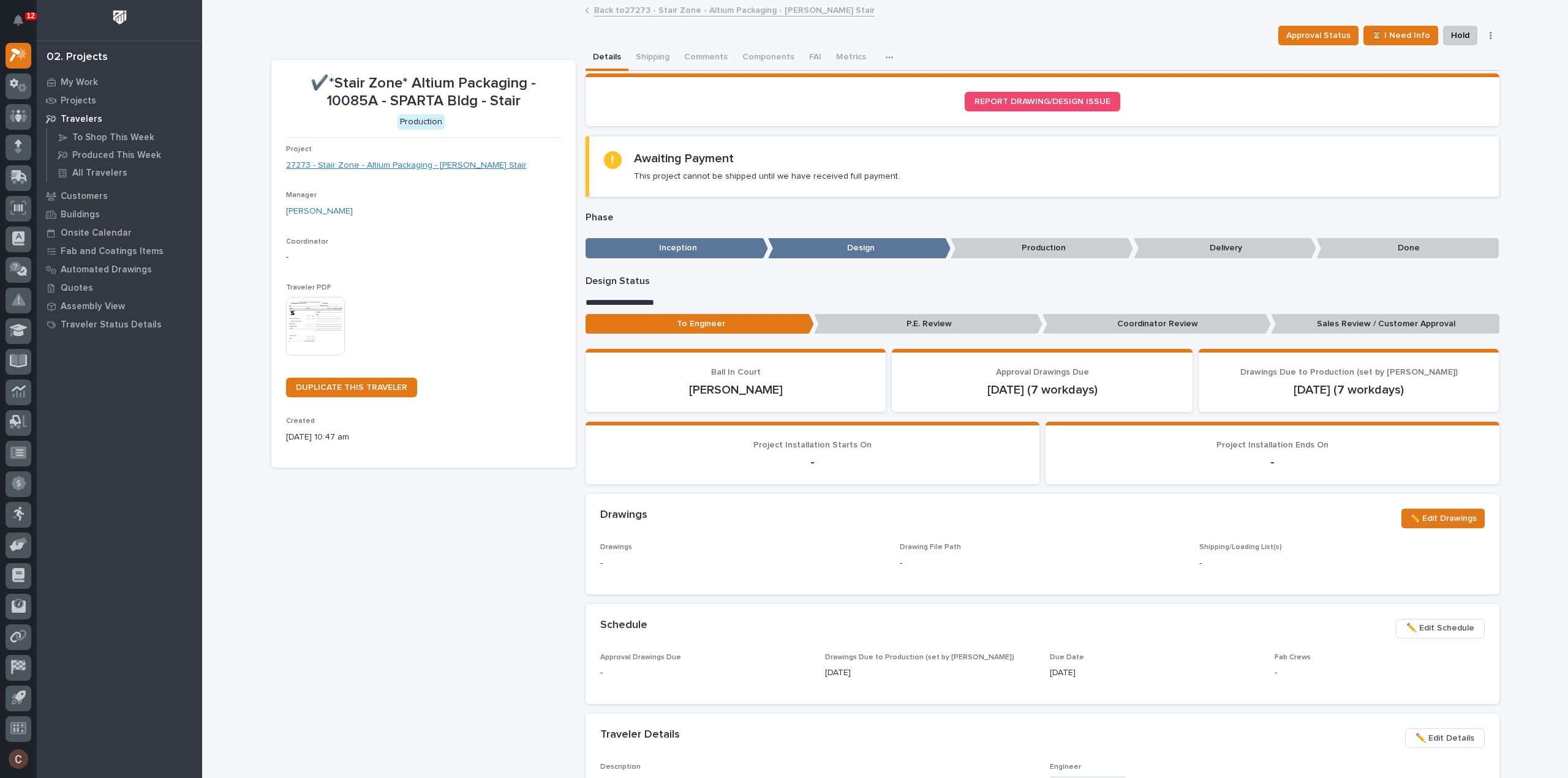
click at [397, 170] on link "27273 - Stair Zone - Altium Packaging - Matt Ducharme Stair" at bounding box center [406, 165] width 241 height 13
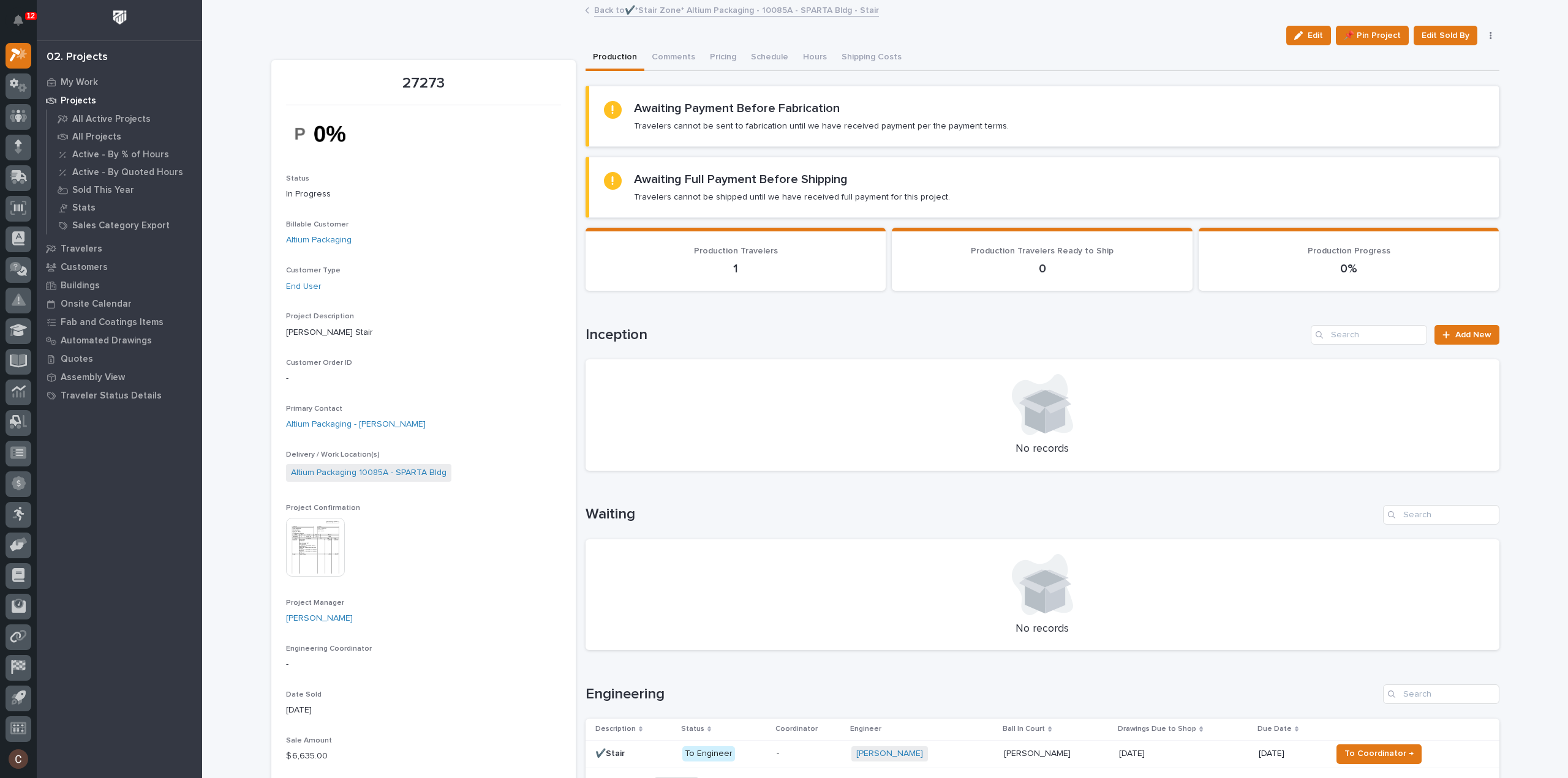
scroll to position [306, 0]
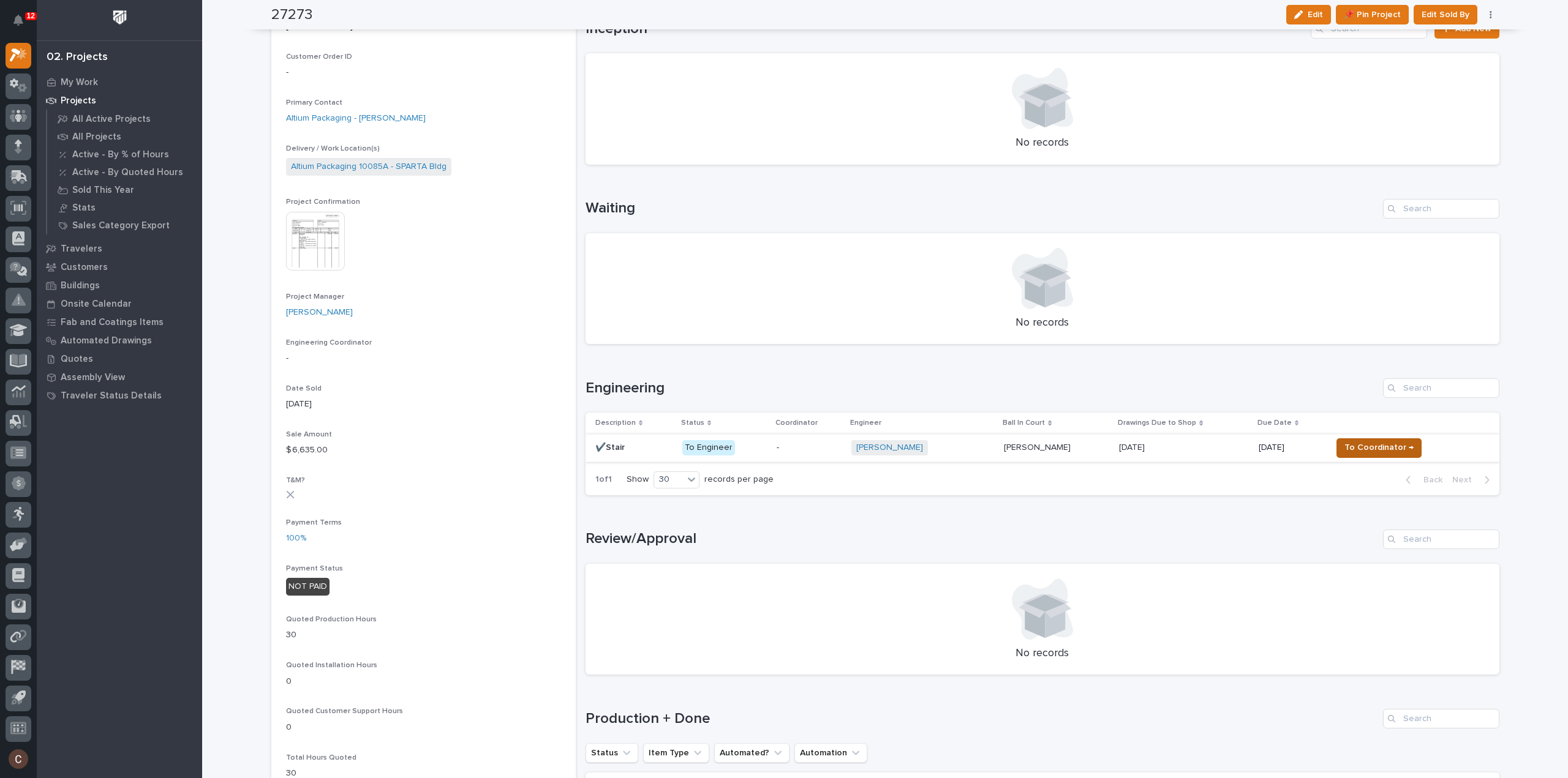
click at [1358, 448] on span "To Coordinator →" at bounding box center [1379, 447] width 70 height 14
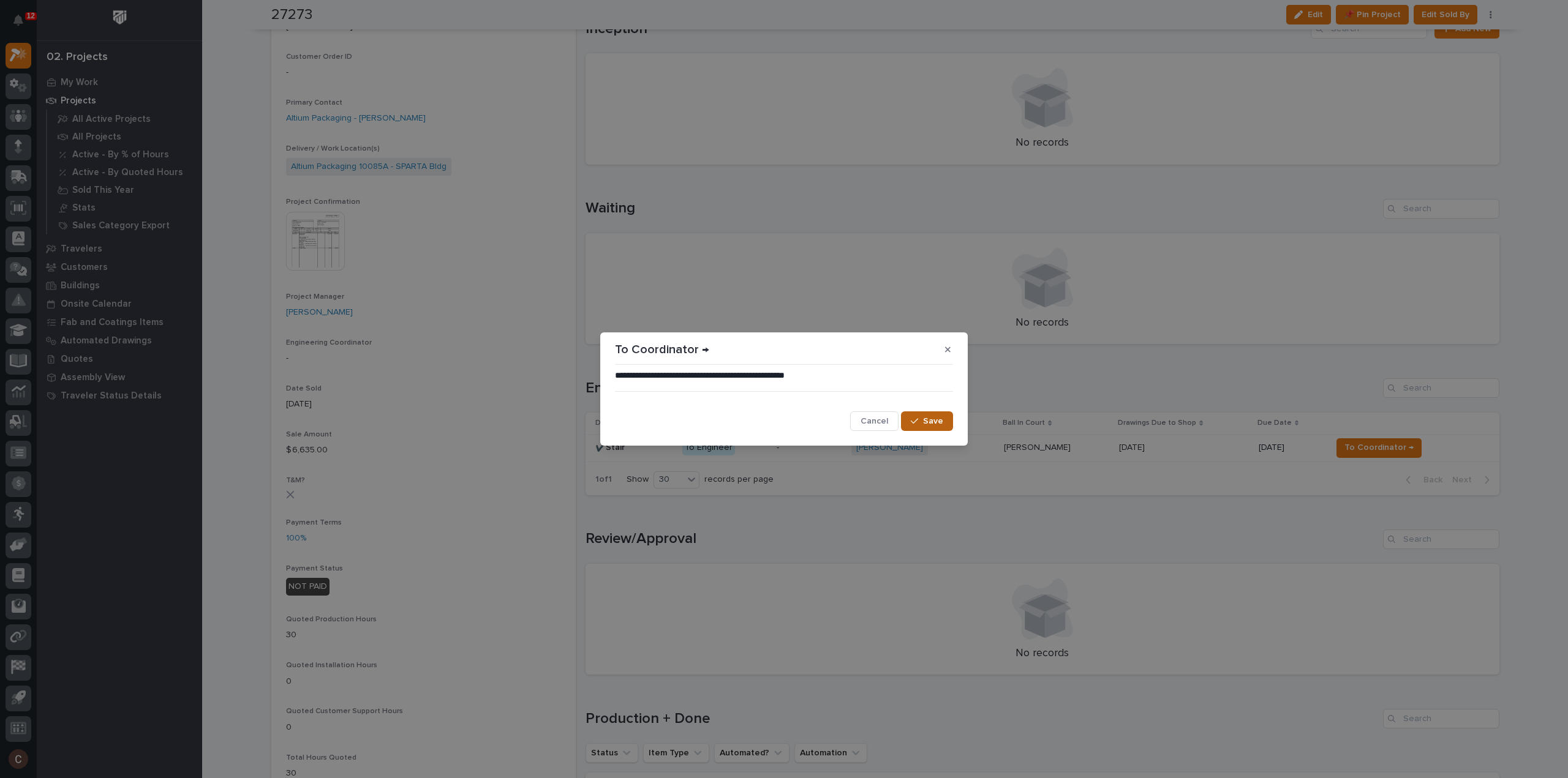
click at [932, 415] on button "Save" at bounding box center [927, 421] width 52 height 20
